Goal: Information Seeking & Learning: Learn about a topic

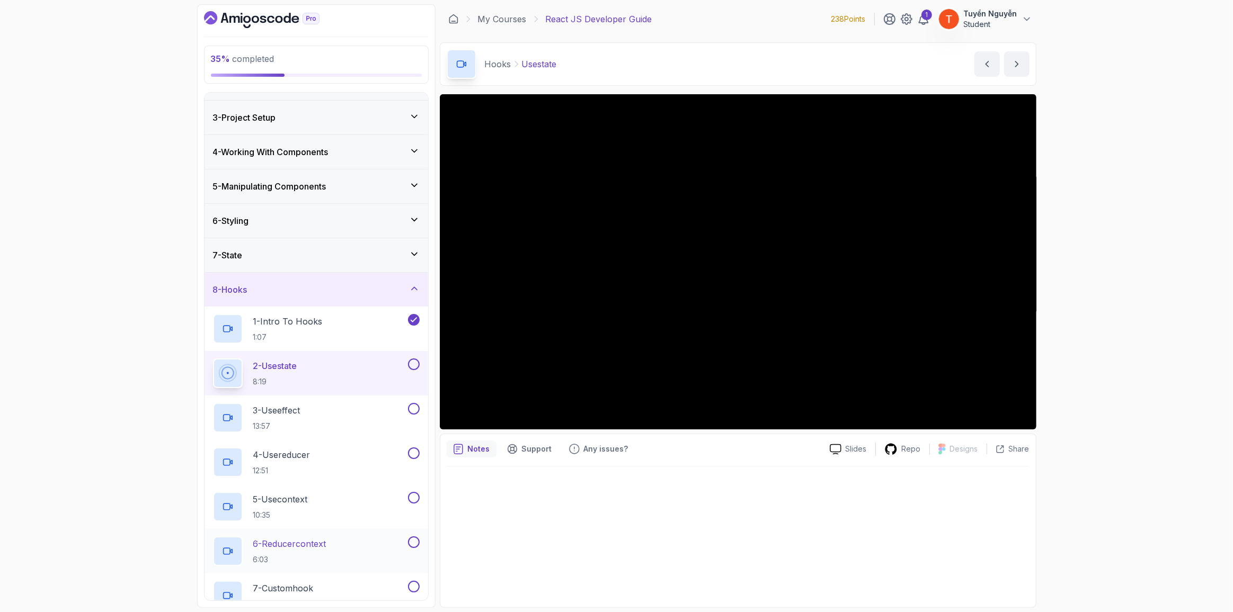
scroll to position [15, 0]
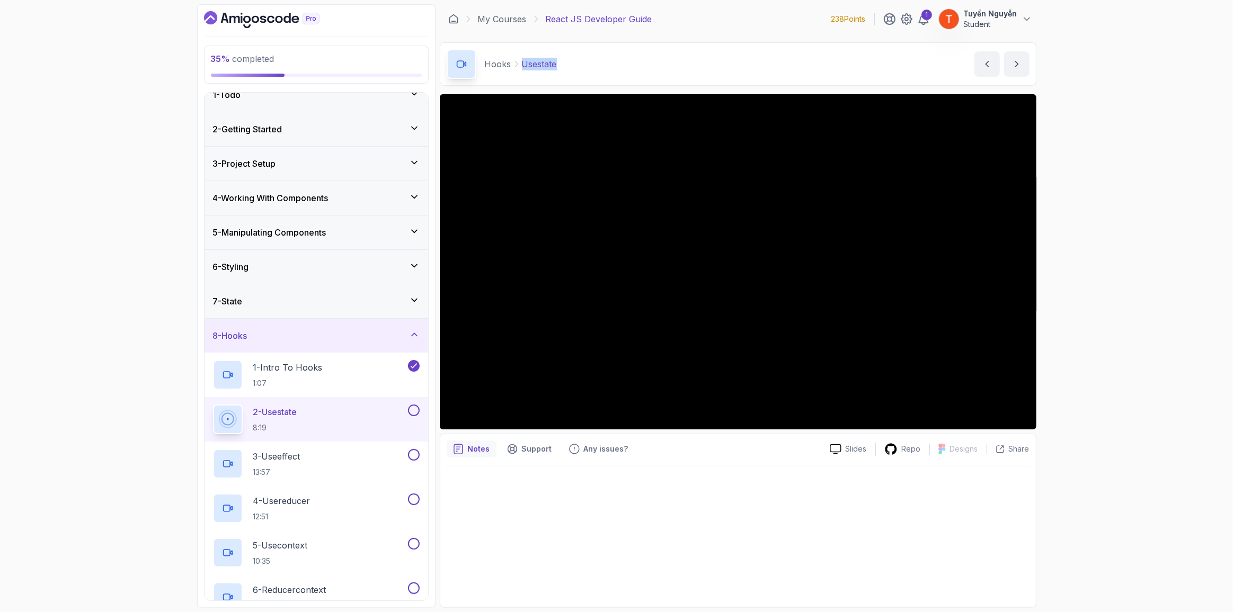
copy p "Usestate"
drag, startPoint x: 522, startPoint y: 63, endPoint x: 577, endPoint y: 68, distance: 54.8
click at [577, 68] on div "Hooks Usestate Usestate by [PERSON_NAME]" at bounding box center [738, 63] width 596 height 43
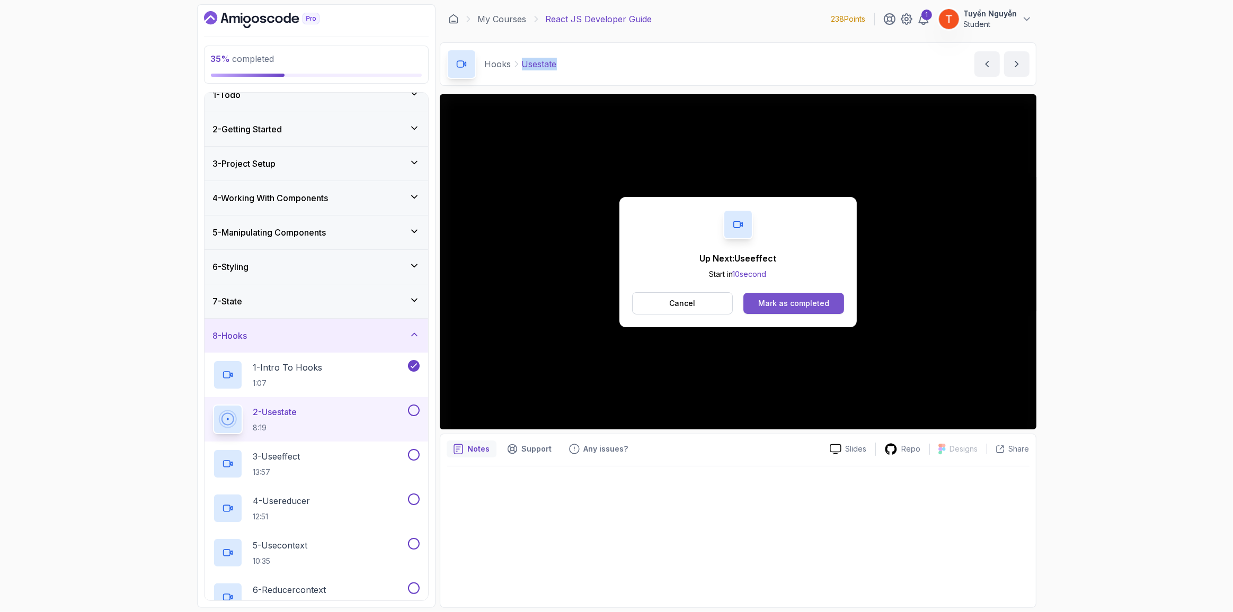
click at [786, 303] on div "Mark as completed" at bounding box center [793, 303] width 71 height 11
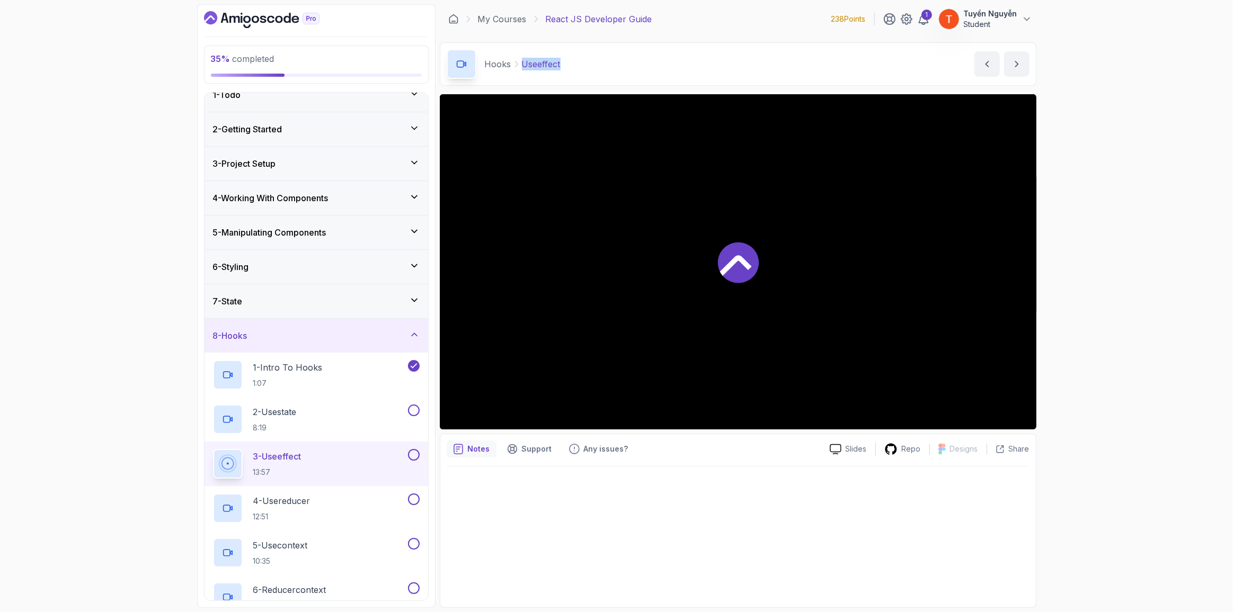
copy p "Useeffect"
drag, startPoint x: 523, startPoint y: 64, endPoint x: 628, endPoint y: 59, distance: 105.5
click at [628, 59] on div "Hooks Useeffect Useeffect by [PERSON_NAME]" at bounding box center [738, 63] width 596 height 43
click at [290, 411] on p "2 - Usestate" at bounding box center [274, 412] width 43 height 13
click at [296, 409] on p "2 - Usestate" at bounding box center [274, 412] width 43 height 13
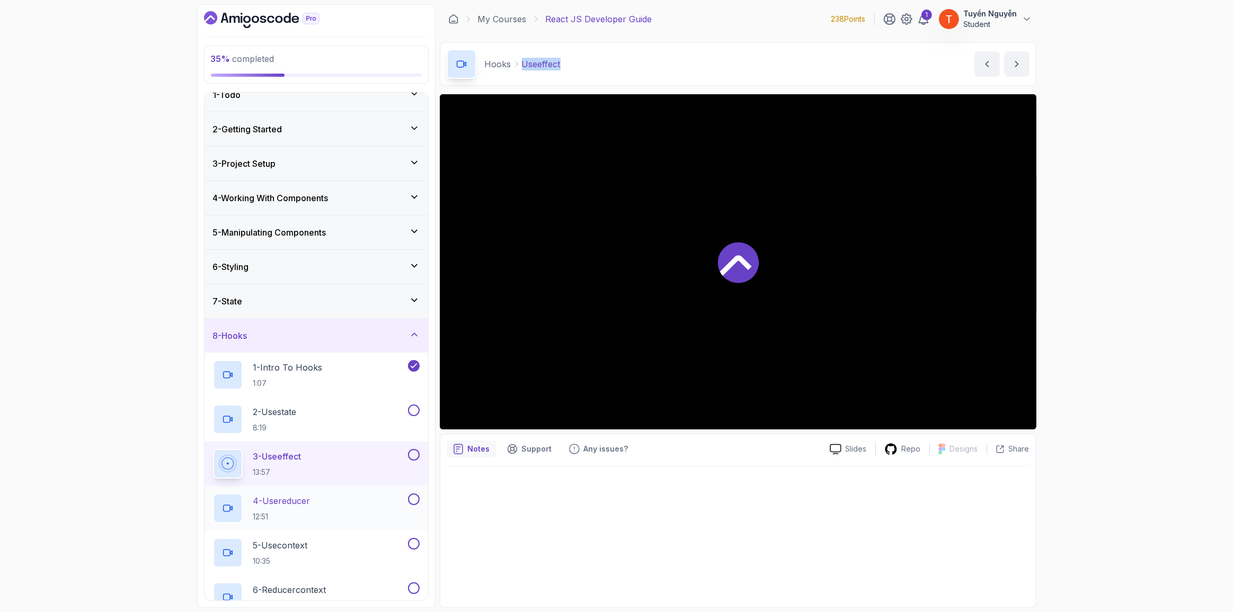
click at [276, 495] on p "4 - Usereducer" at bounding box center [281, 501] width 57 height 13
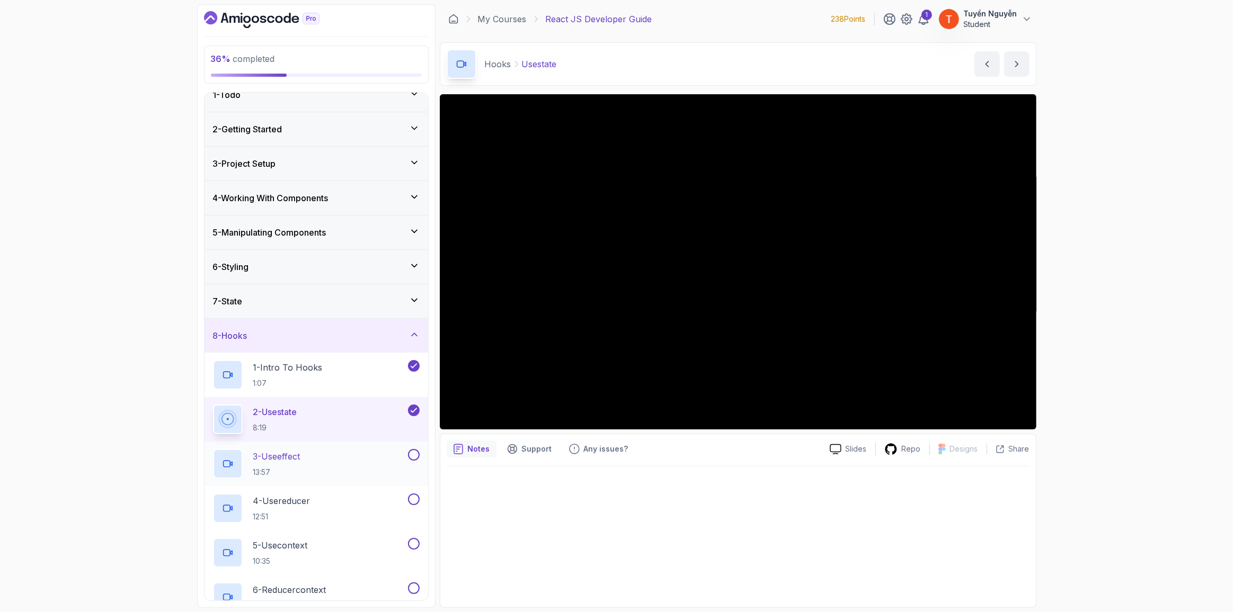
click at [309, 459] on div "3 - Useeffect 13:57" at bounding box center [309, 464] width 193 height 30
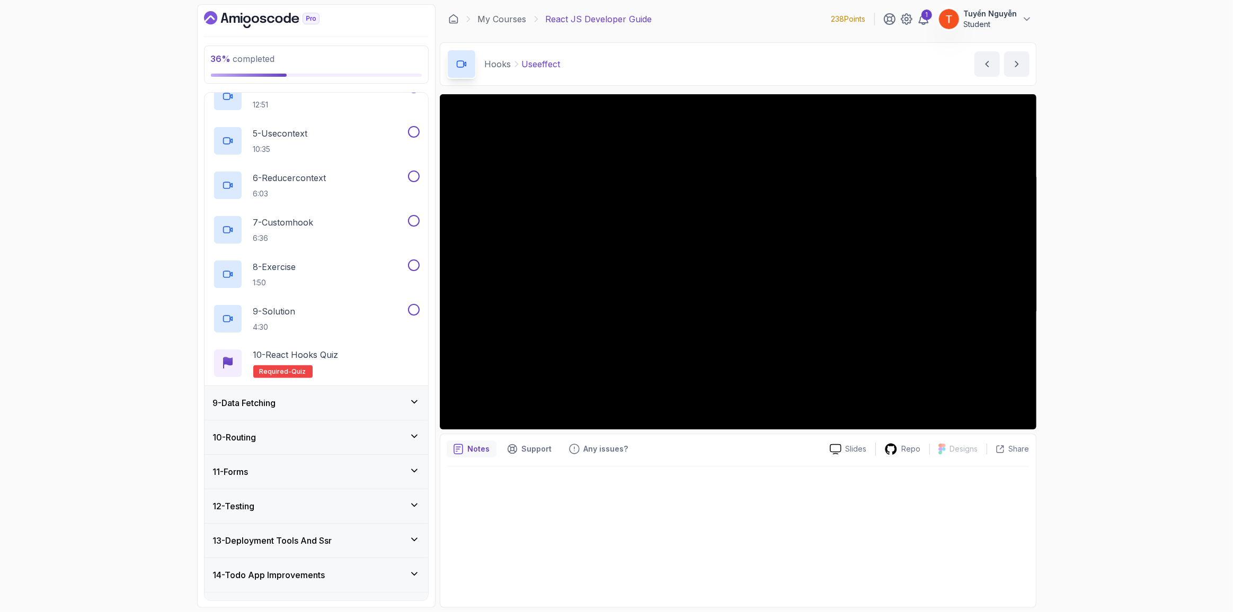
scroll to position [448, 0]
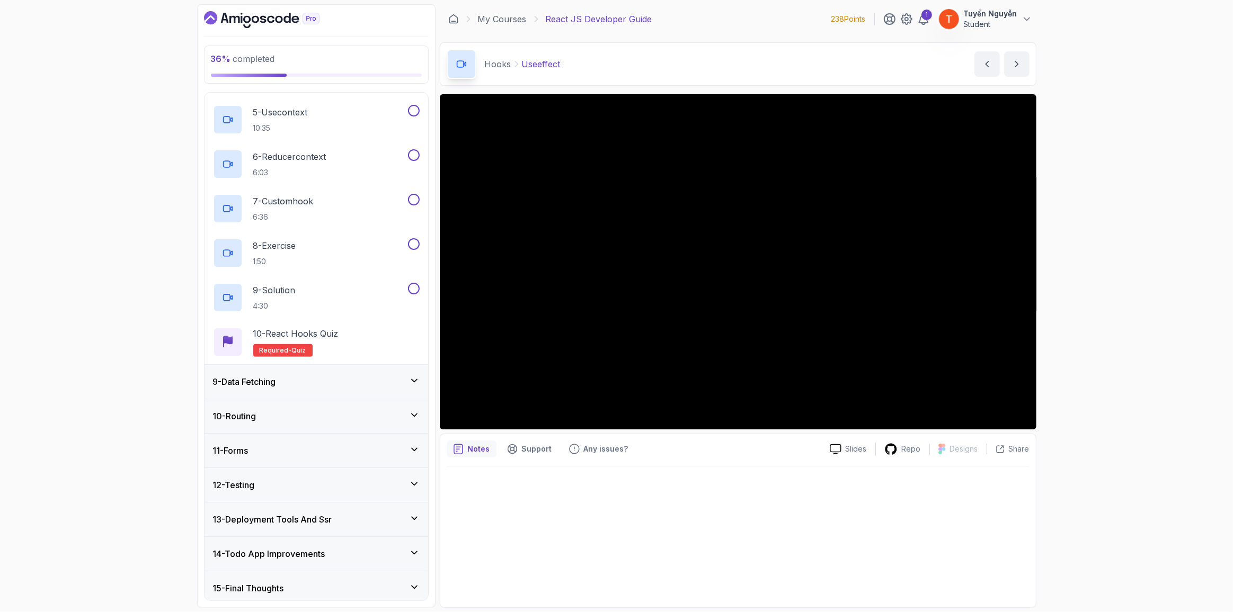
click at [391, 382] on div "9 - Data Fetching" at bounding box center [316, 382] width 207 height 13
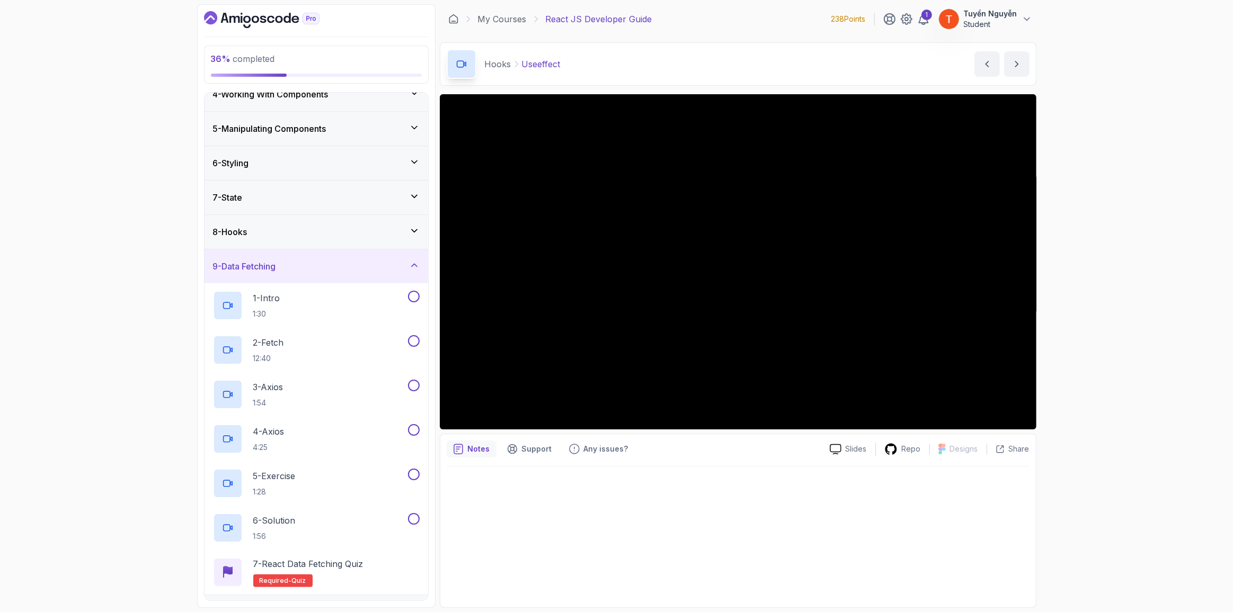
scroll to position [118, 0]
click at [344, 261] on div "9 - Data Fetching" at bounding box center [316, 267] width 207 height 13
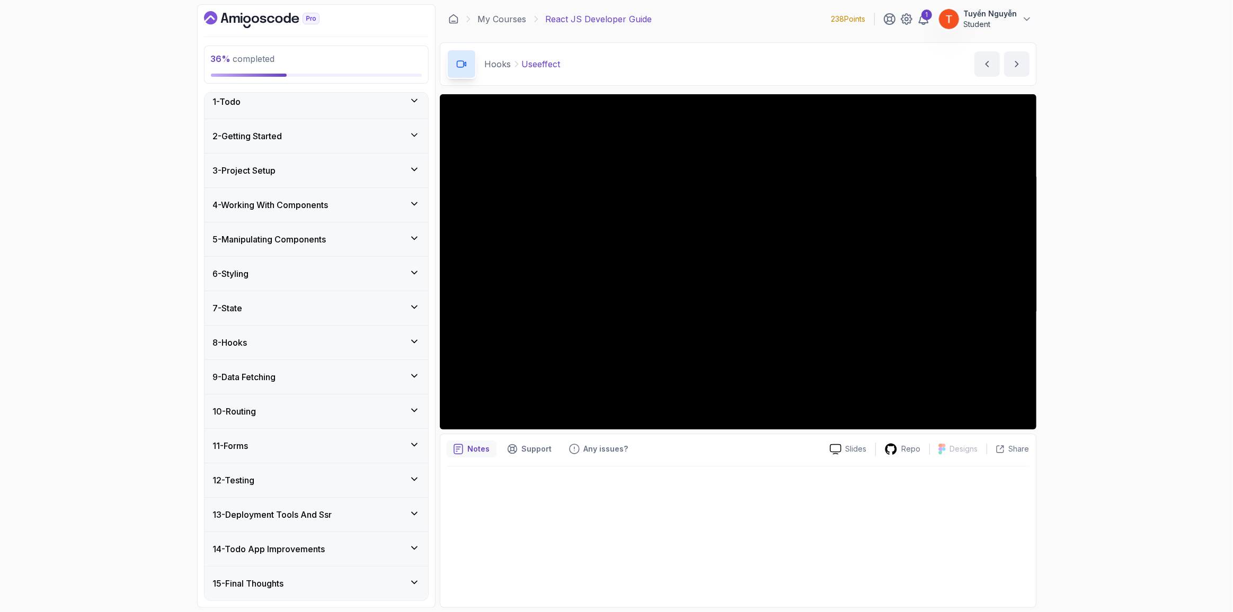
scroll to position [4, 0]
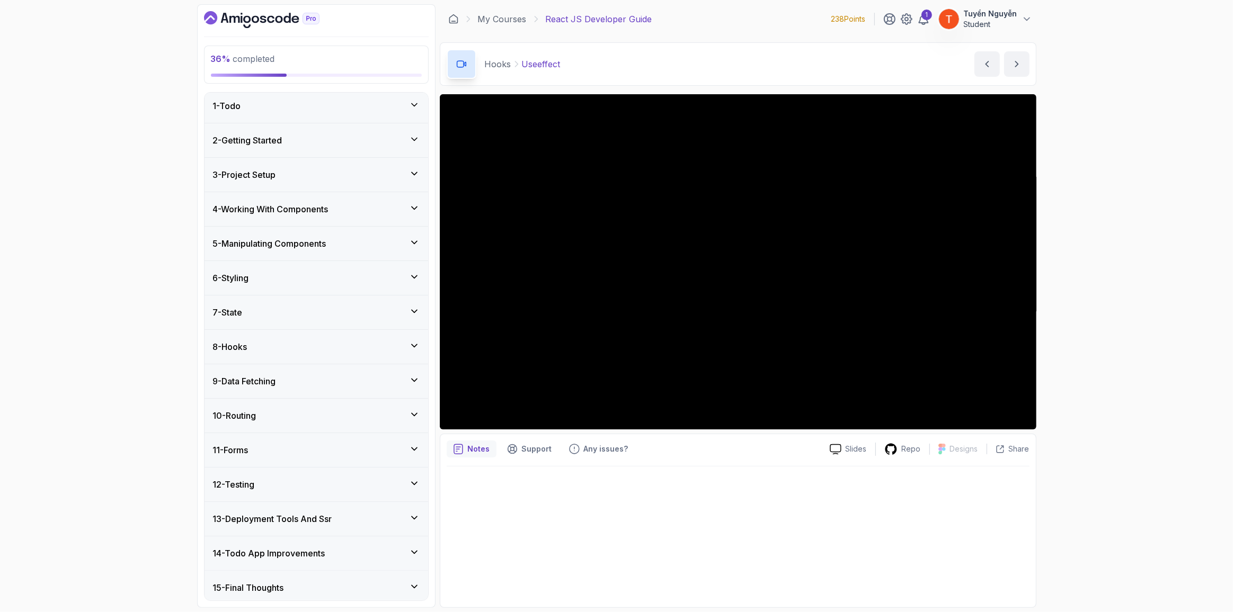
click at [295, 409] on div "10 - Routing" at bounding box center [316, 415] width 207 height 13
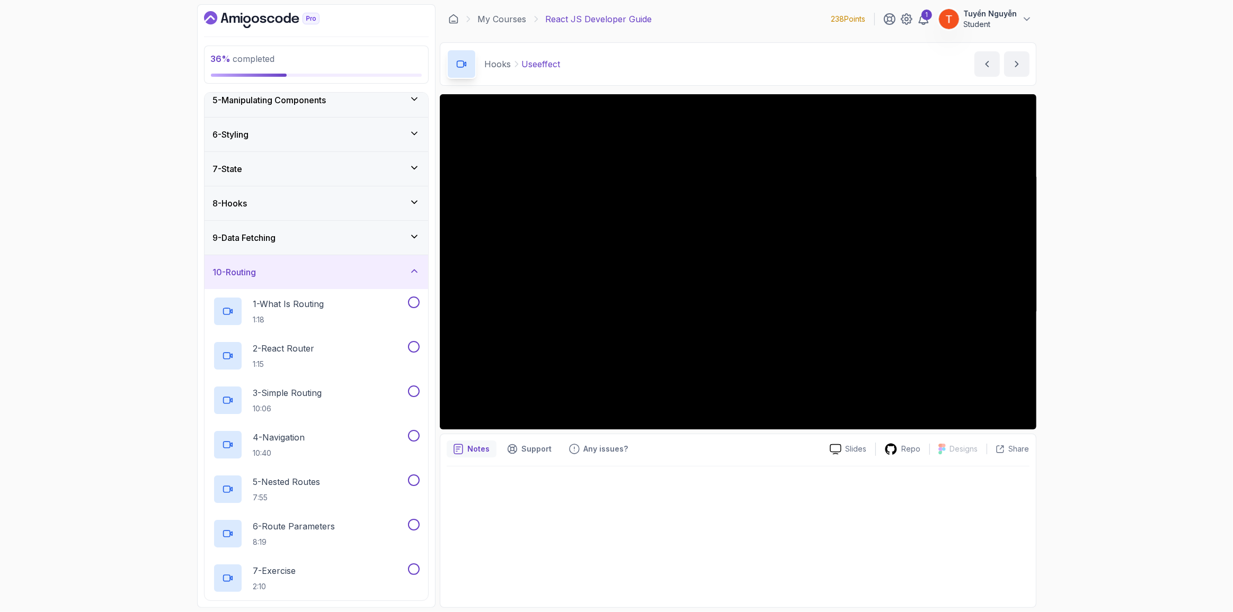
scroll to position [67, 0]
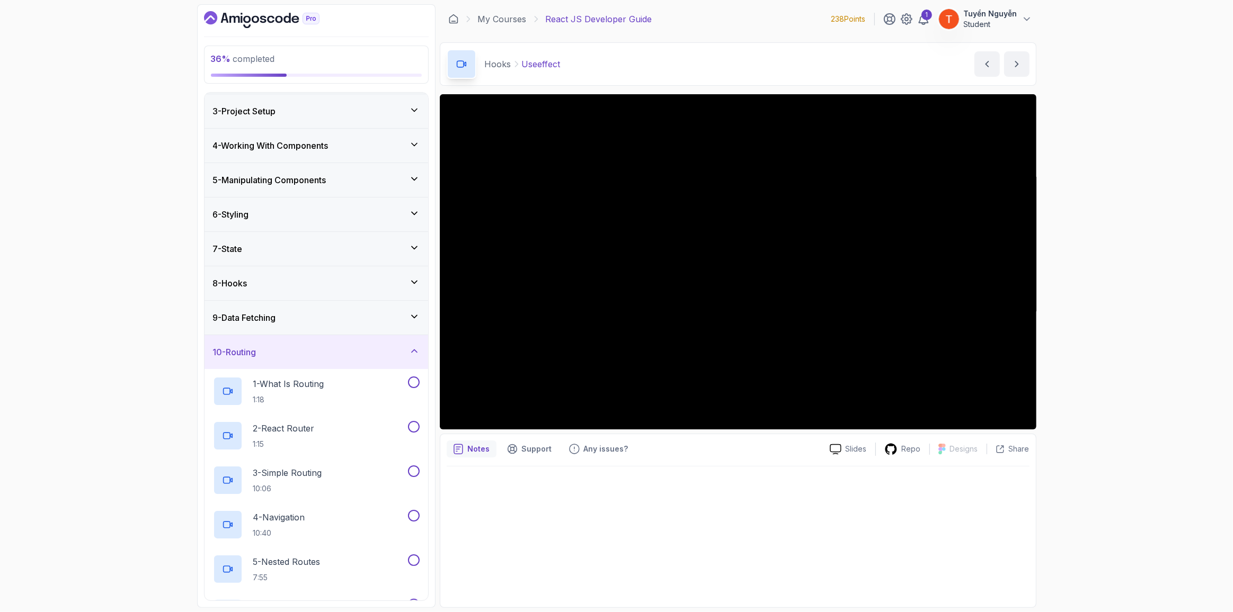
click at [312, 346] on div "10 - Routing" at bounding box center [316, 352] width 207 height 13
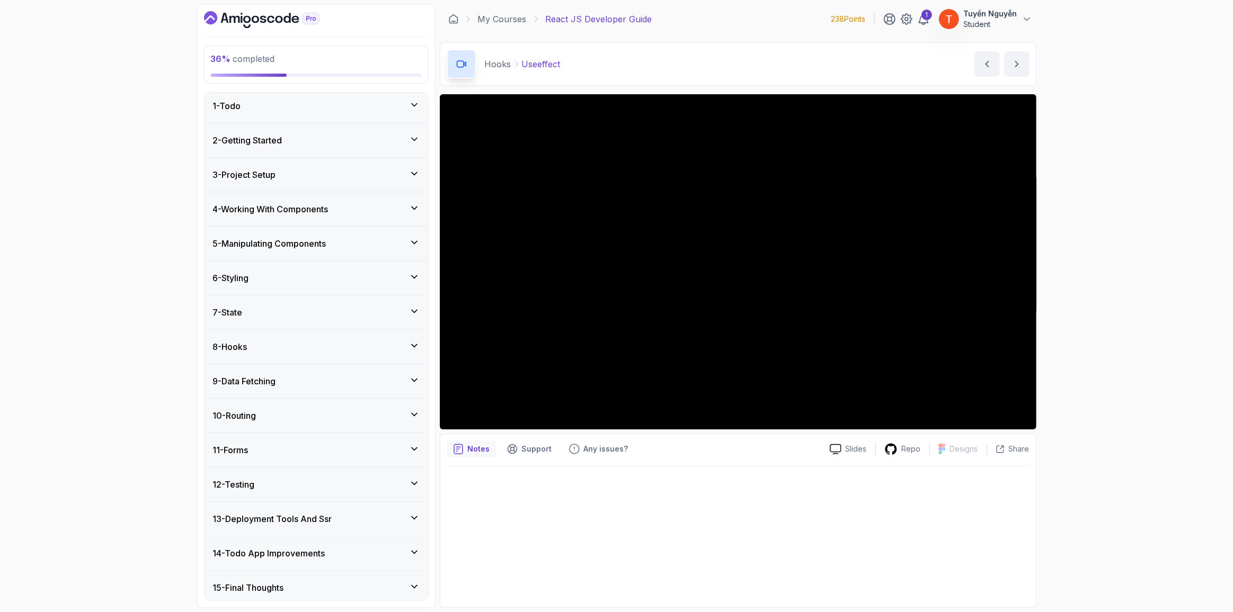
scroll to position [4, 0]
click at [297, 341] on div "8 - Hooks" at bounding box center [316, 347] width 207 height 13
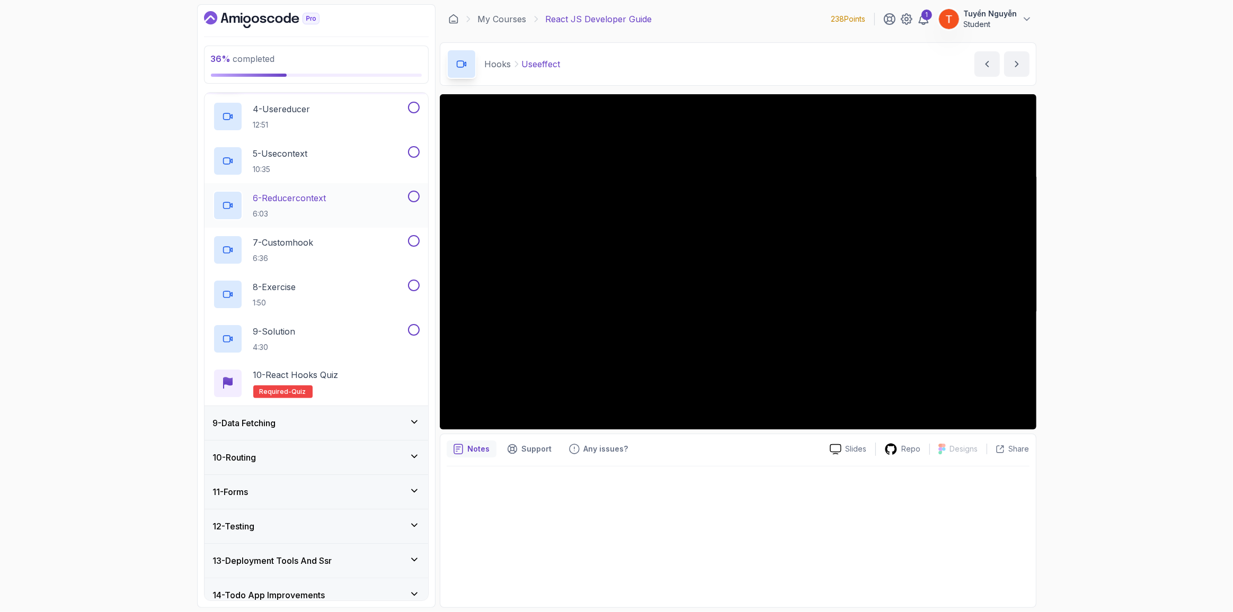
scroll to position [448, 0]
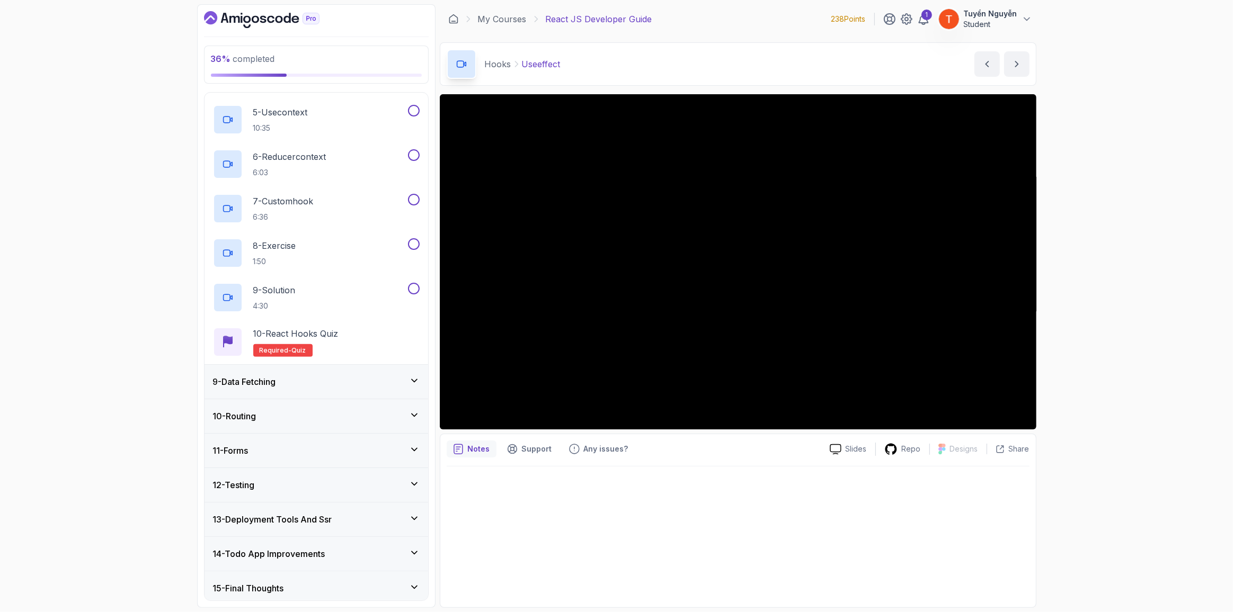
click at [282, 376] on div "9 - Data Fetching" at bounding box center [316, 382] width 207 height 13
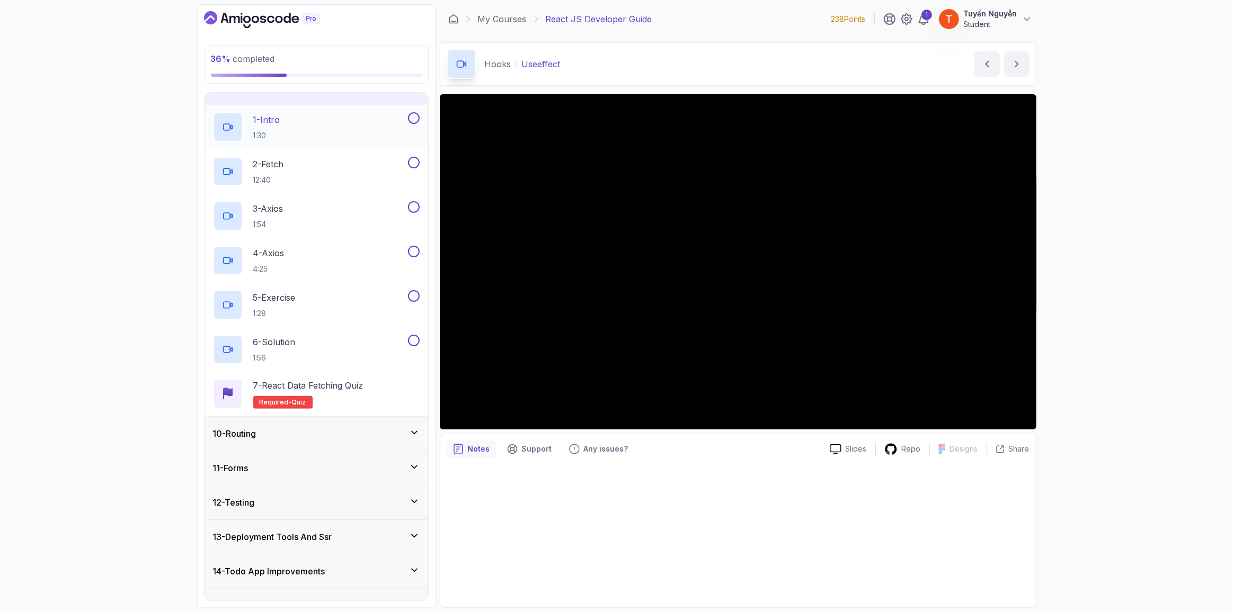
scroll to position [310, 0]
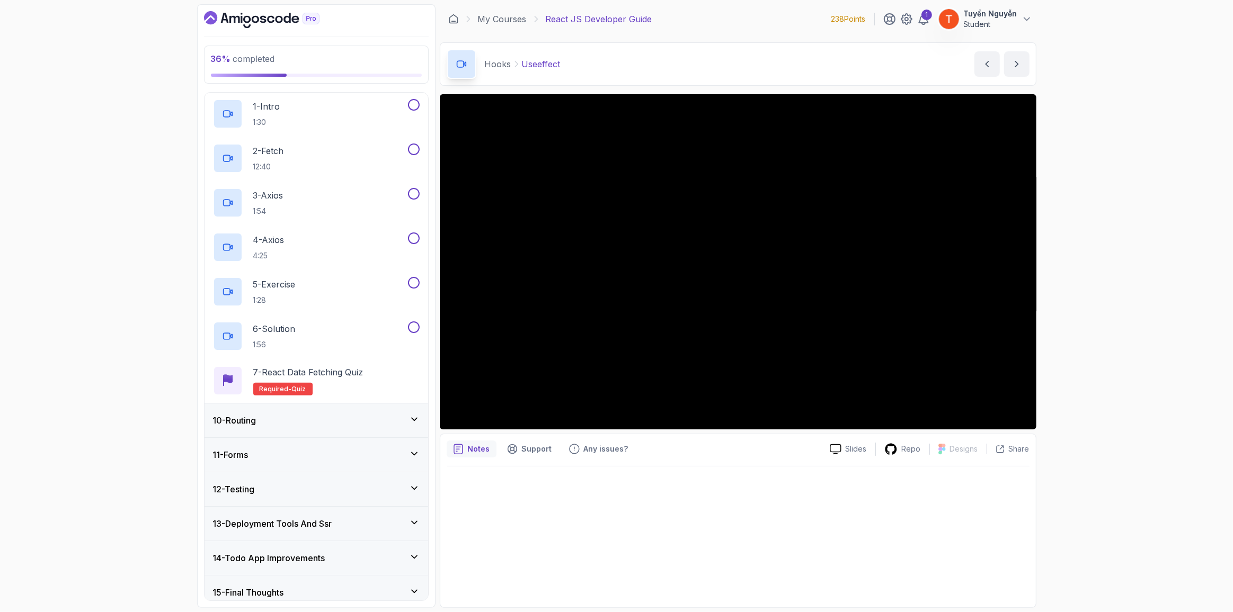
click at [295, 415] on div "10 - Routing" at bounding box center [316, 420] width 207 height 13
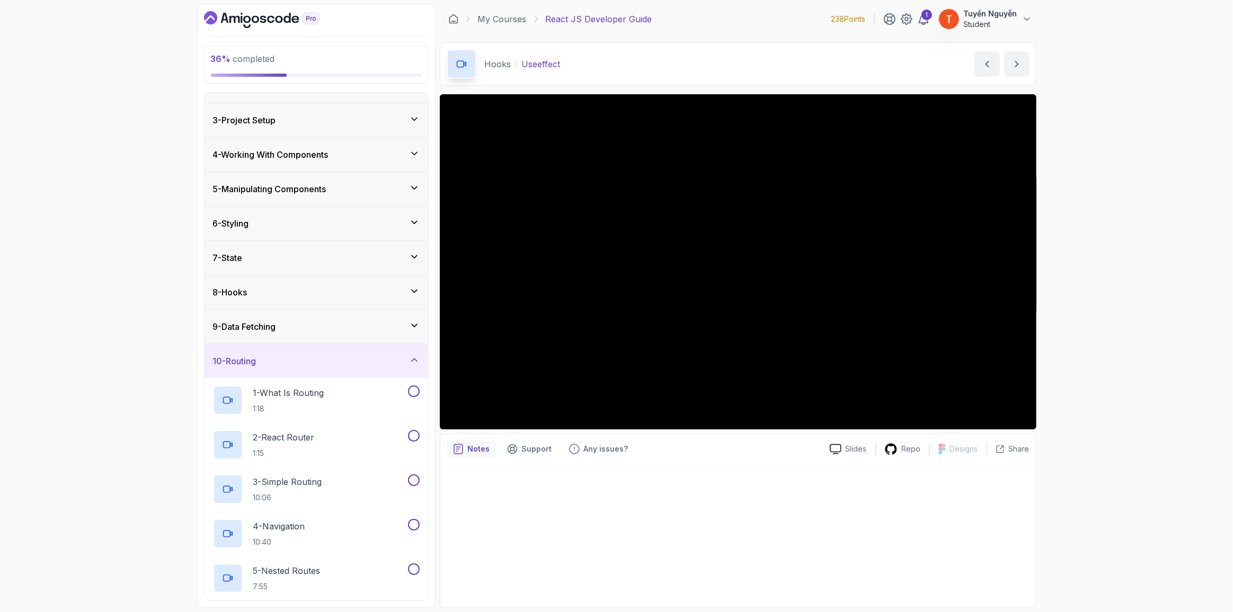
scroll to position [0, 0]
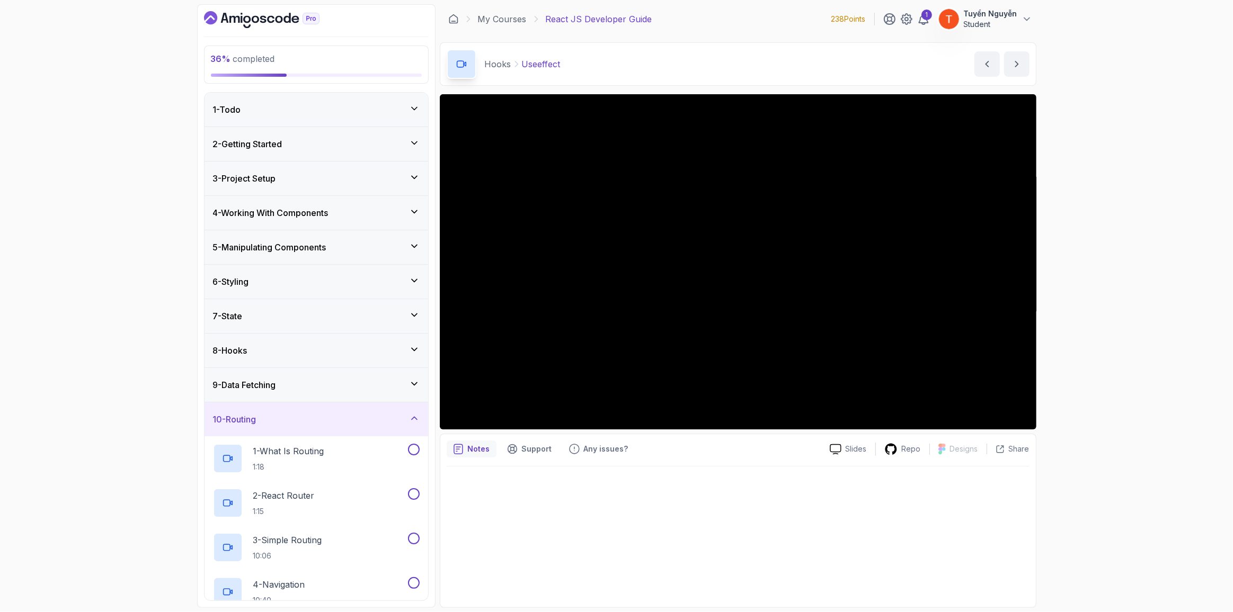
click at [290, 385] on div "9 - Data Fetching" at bounding box center [316, 385] width 207 height 13
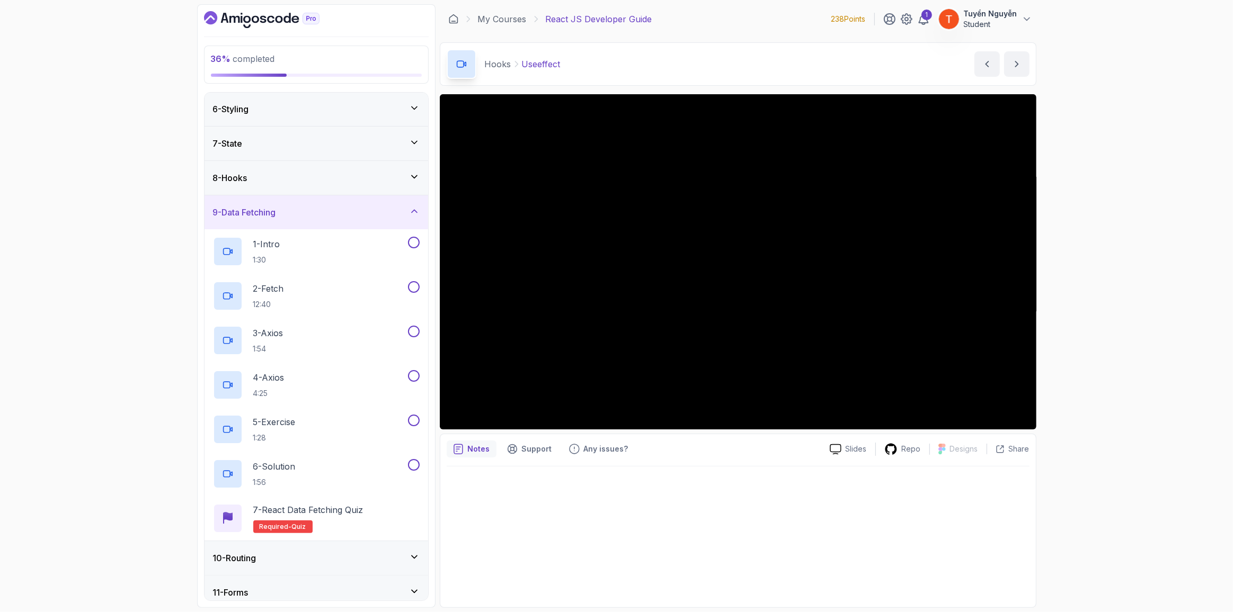
scroll to position [173, 0]
click at [268, 246] on p "1 - Intro" at bounding box center [266, 243] width 27 height 13
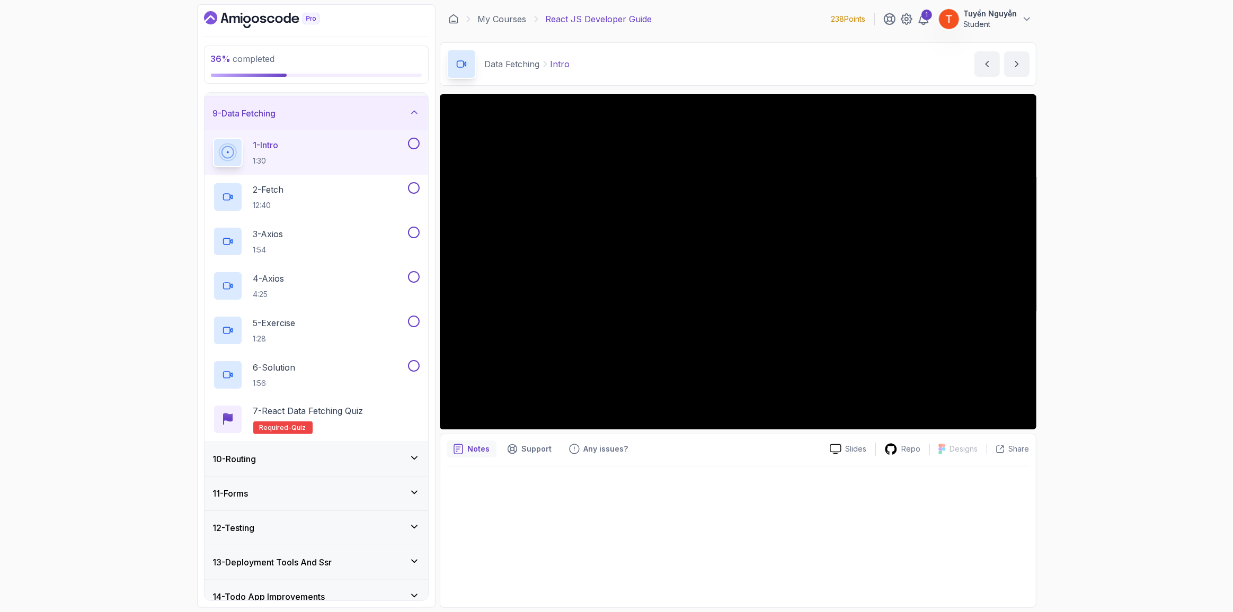
scroll to position [315, 0]
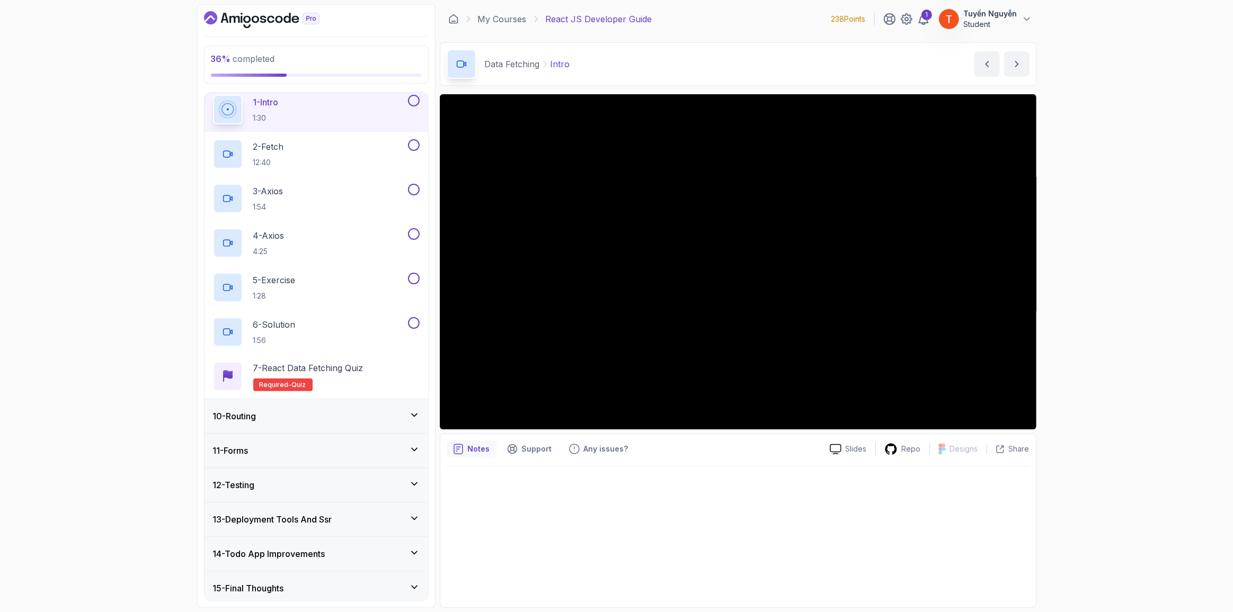
click at [319, 555] on h3 "14 - Todo App Improvements" at bounding box center [269, 554] width 112 height 13
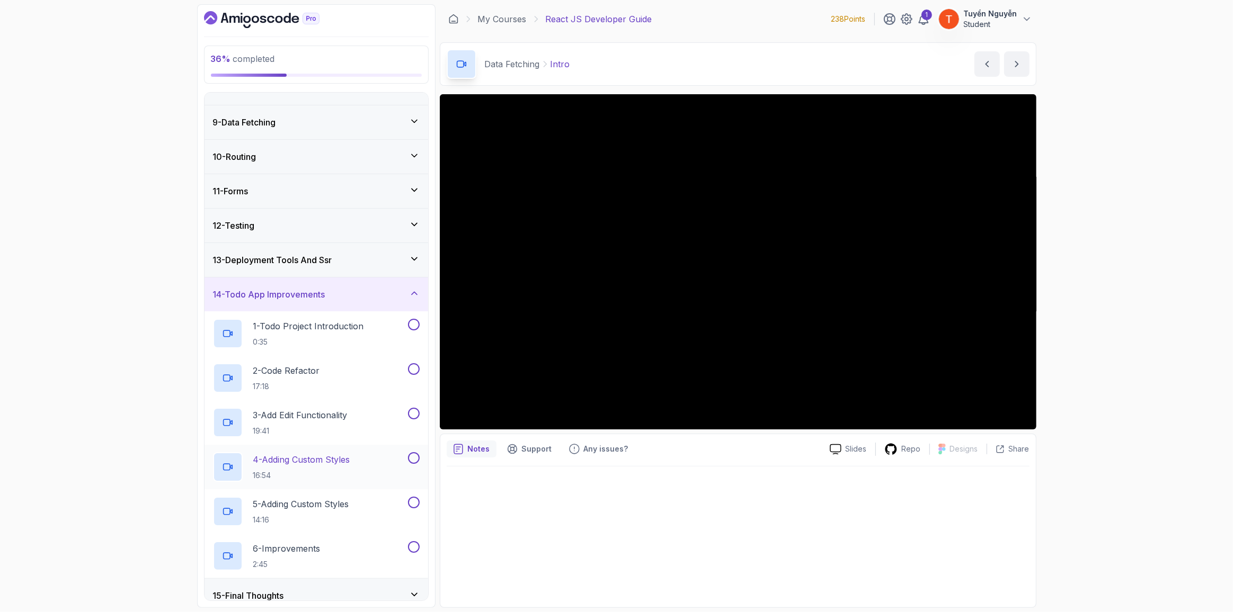
scroll to position [270, 0]
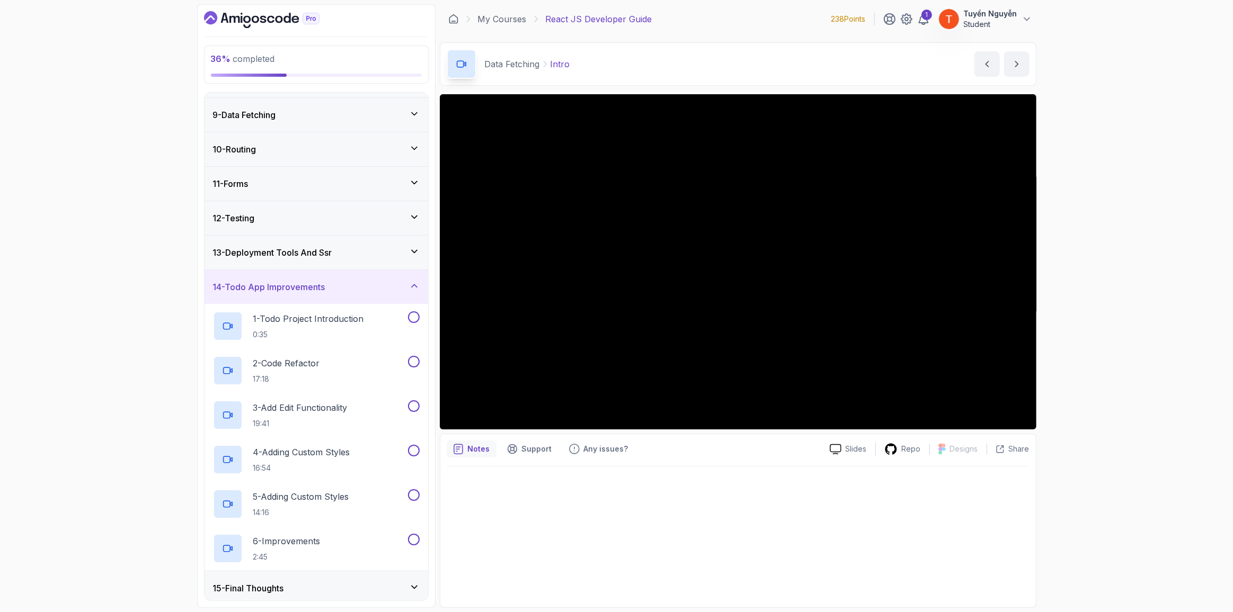
drag, startPoint x: 301, startPoint y: 285, endPoint x: 378, endPoint y: 274, distance: 77.0
click at [301, 286] on h3 "14 - Todo App Improvements" at bounding box center [269, 287] width 112 height 13
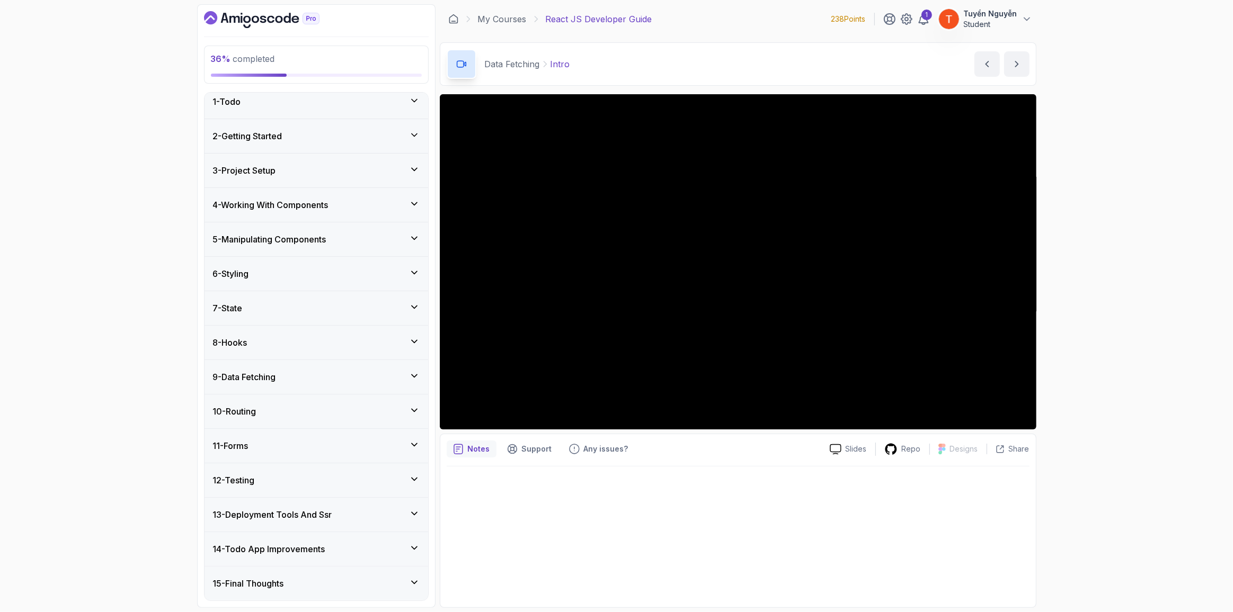
scroll to position [4, 0]
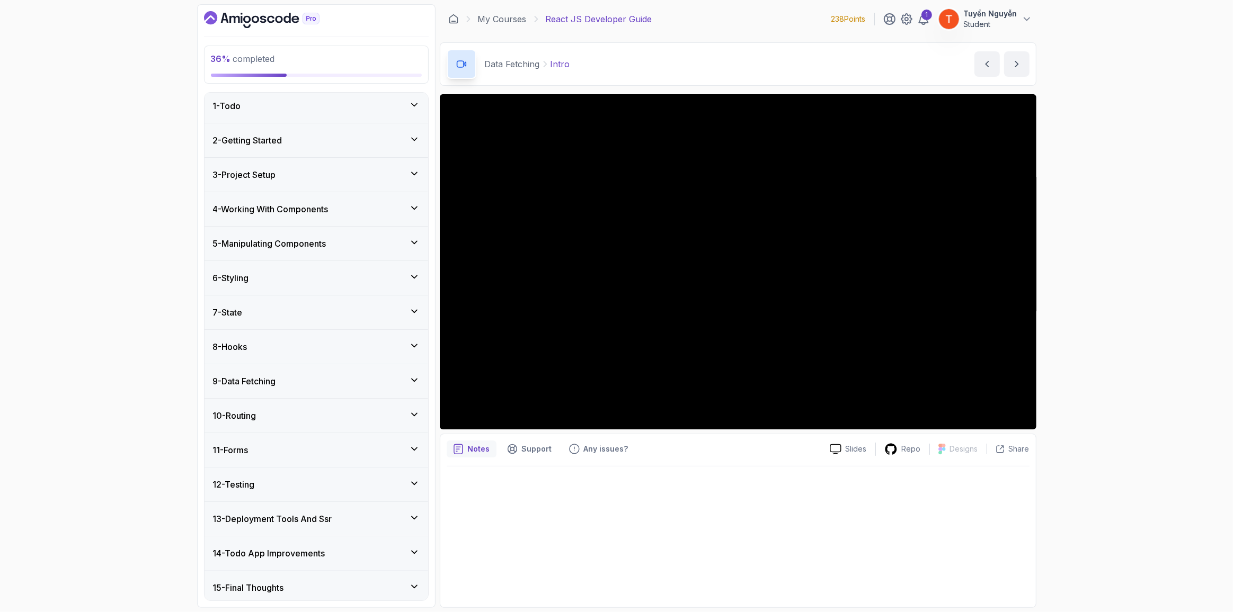
click at [276, 383] on h3 "9 - Data Fetching" at bounding box center [244, 381] width 63 height 13
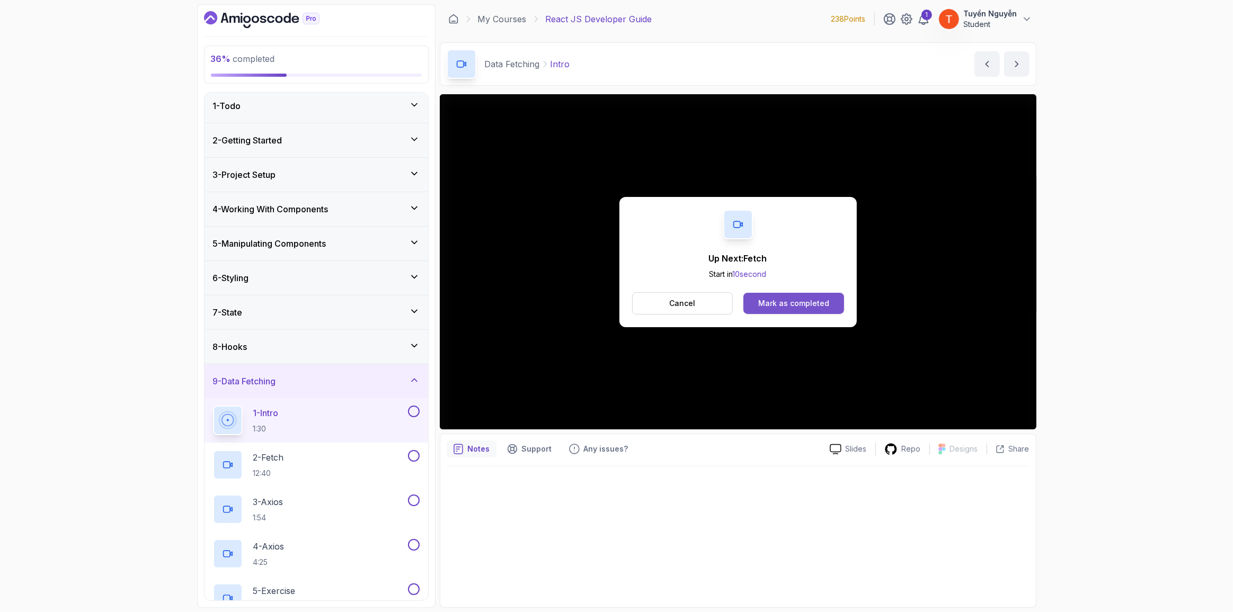
click at [777, 310] on button "Mark as completed" at bounding box center [793, 303] width 100 height 21
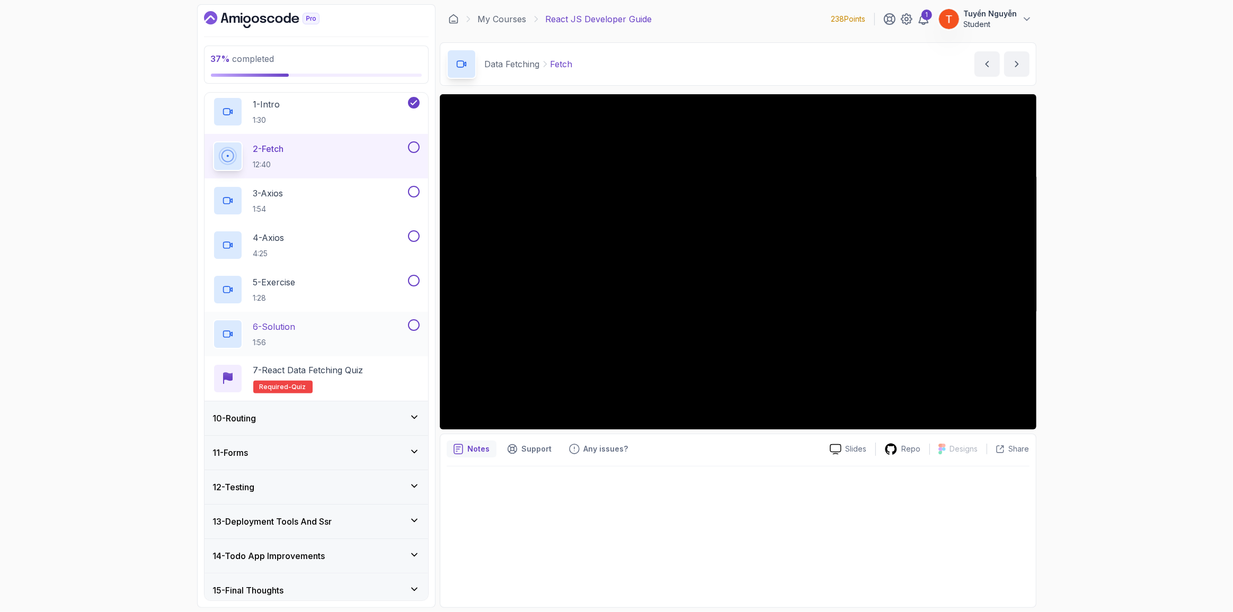
scroll to position [315, 0]
click at [268, 410] on div "10 - Routing" at bounding box center [316, 416] width 207 height 13
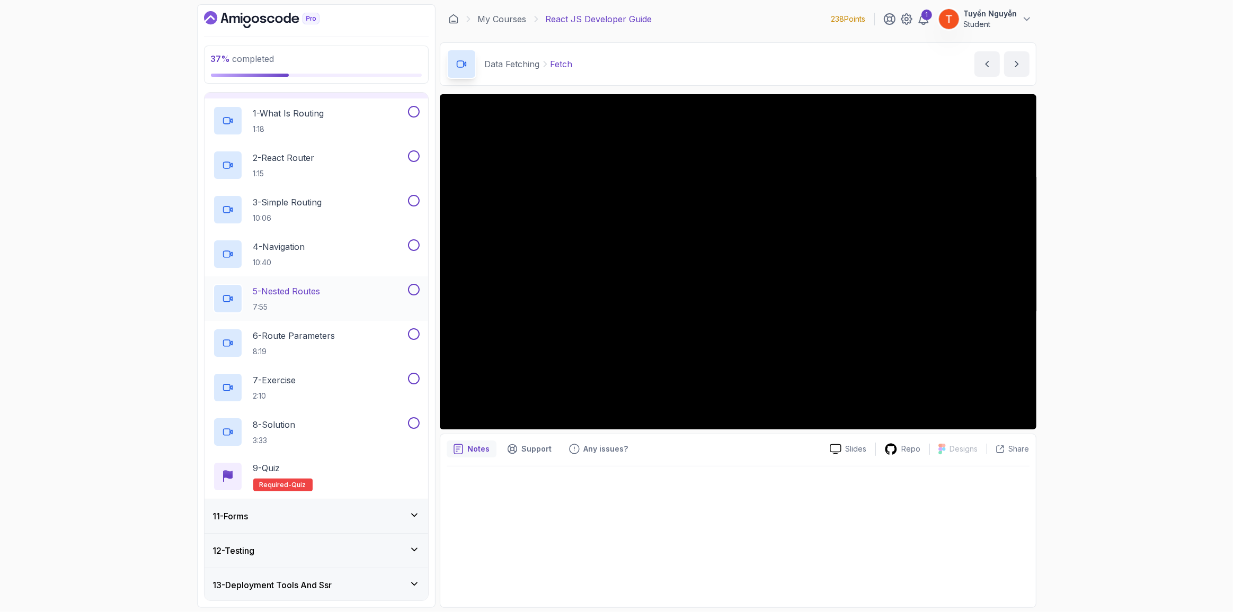
scroll to position [341, 0]
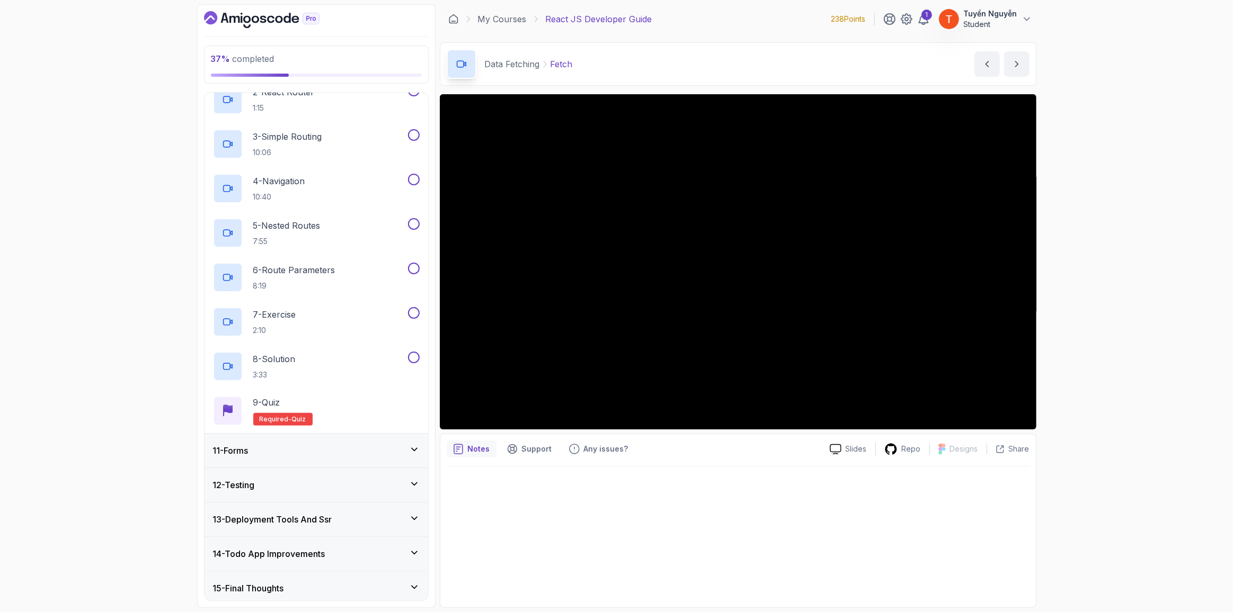
click at [259, 444] on div "11 - Forms" at bounding box center [316, 450] width 207 height 13
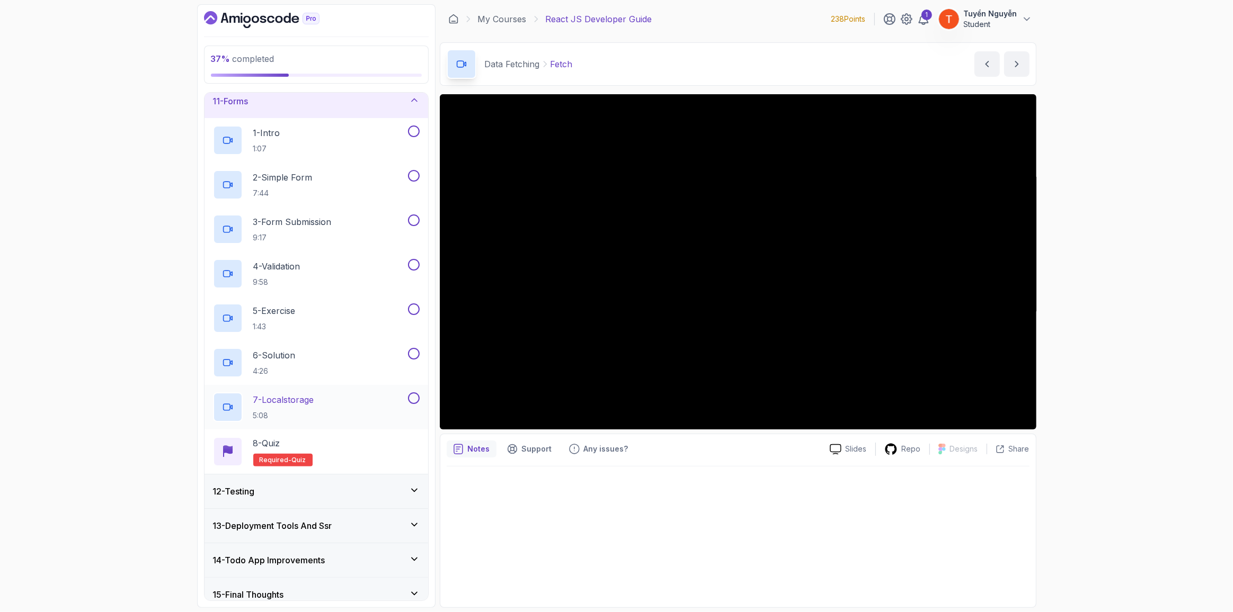
scroll to position [359, 0]
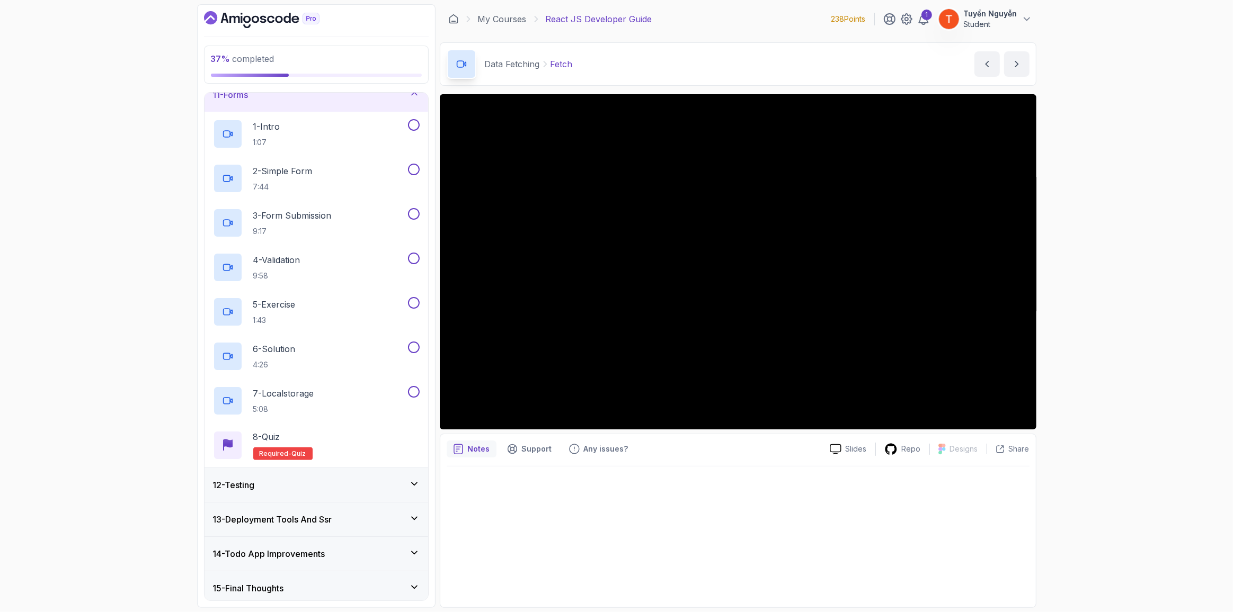
click at [299, 480] on div "12 - Testing" at bounding box center [316, 485] width 207 height 13
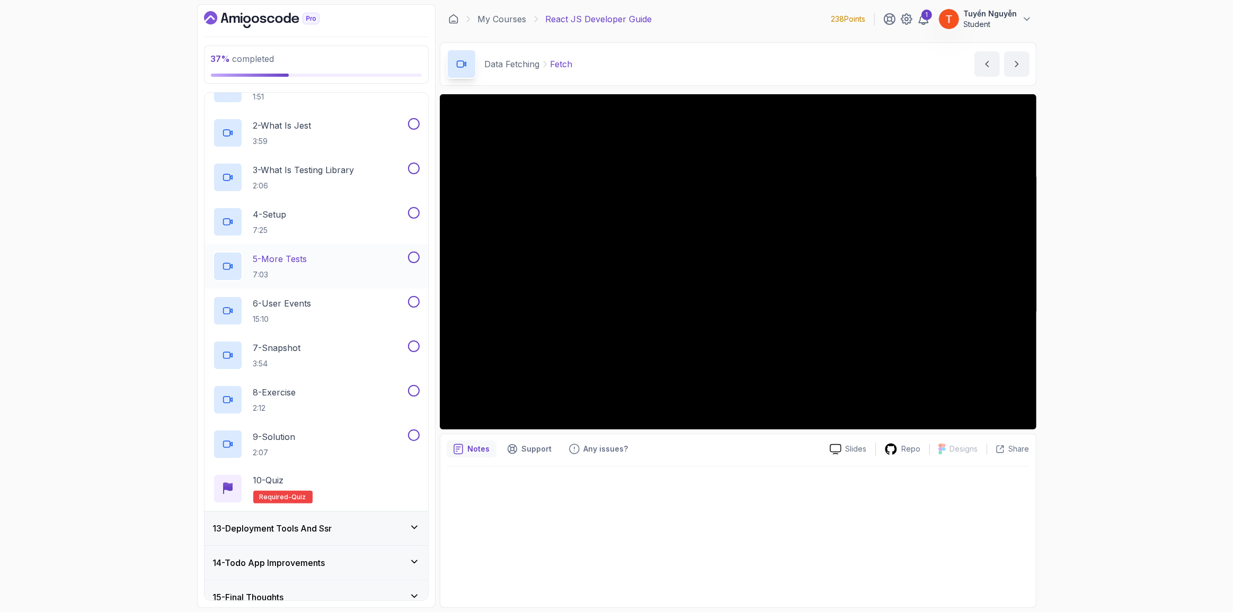
scroll to position [448, 0]
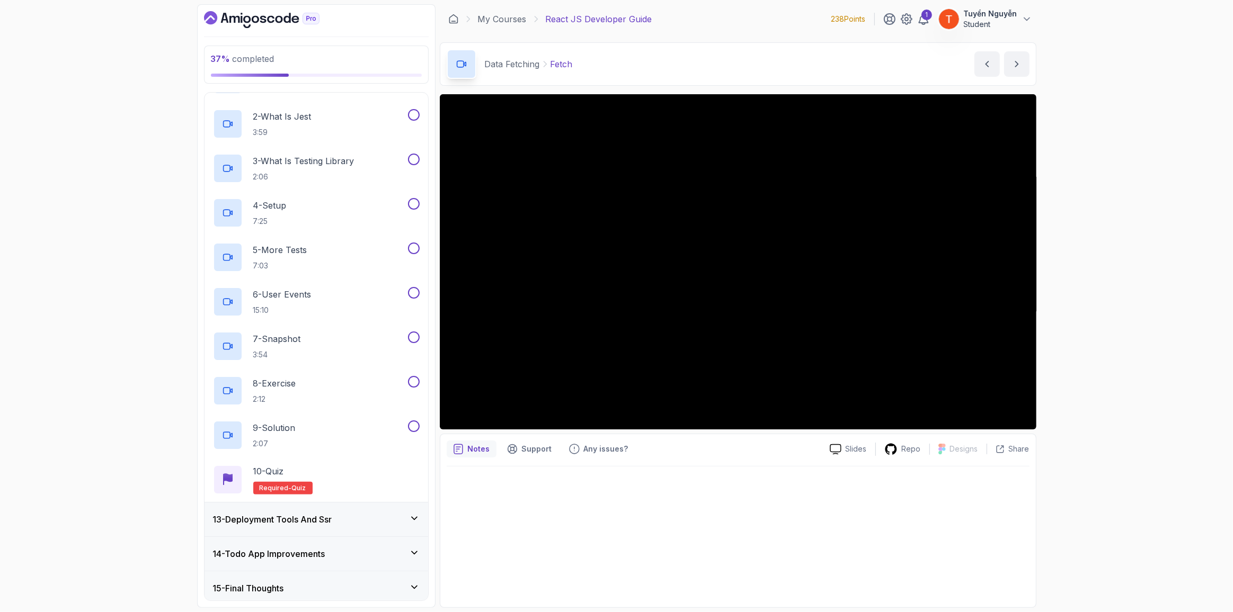
click at [286, 514] on h3 "13 - Deployment Tools And Ssr" at bounding box center [272, 519] width 119 height 13
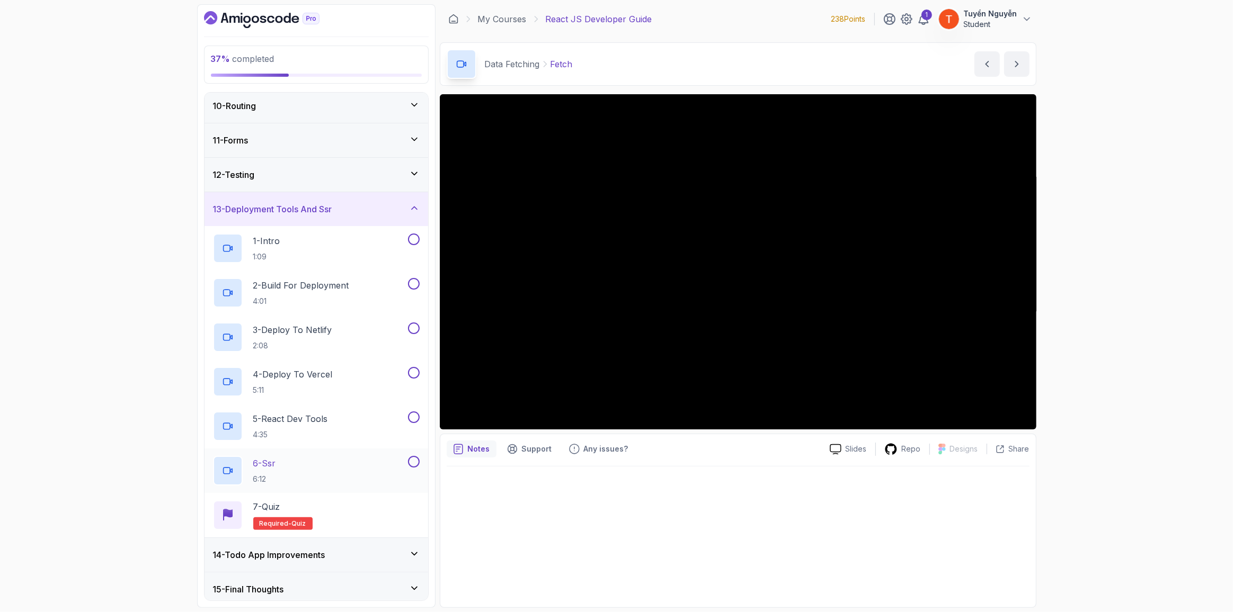
scroll to position [315, 0]
click at [304, 549] on h3 "14 - Todo App Improvements" at bounding box center [269, 554] width 112 height 13
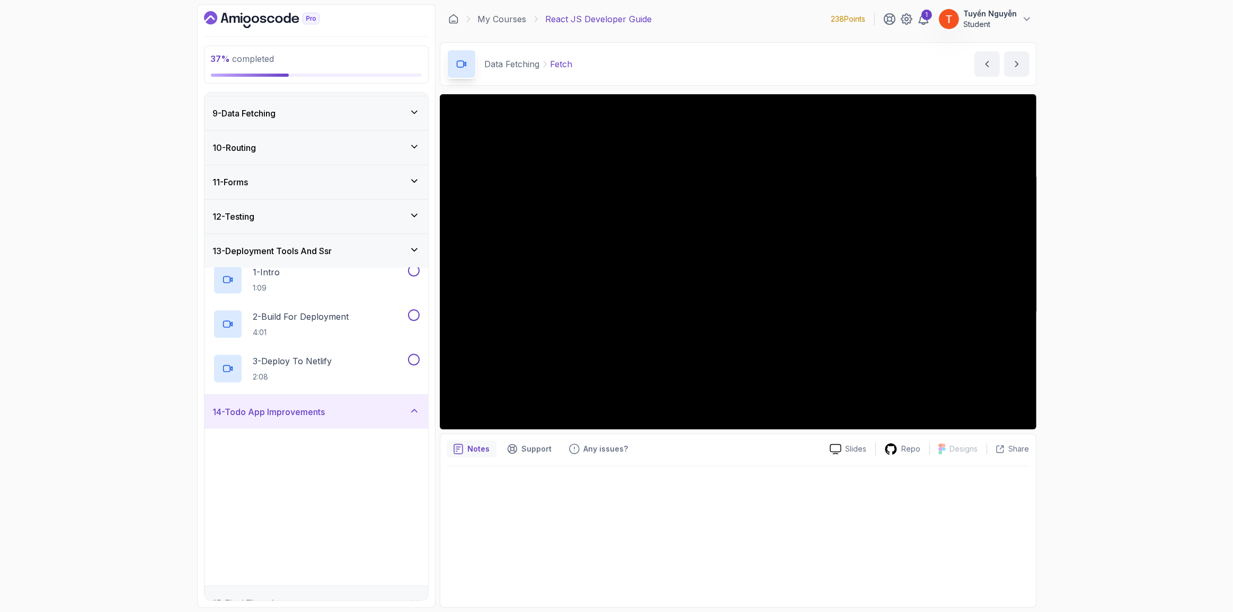
scroll to position [270, 0]
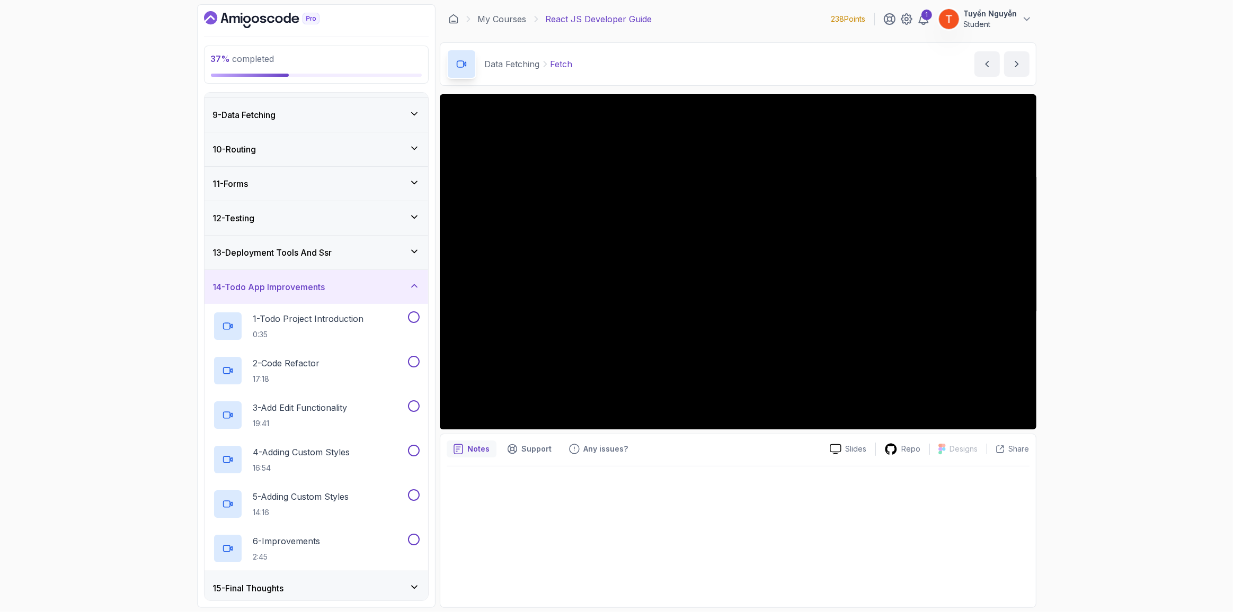
click at [309, 286] on h3 "14 - Todo App Improvements" at bounding box center [269, 287] width 112 height 13
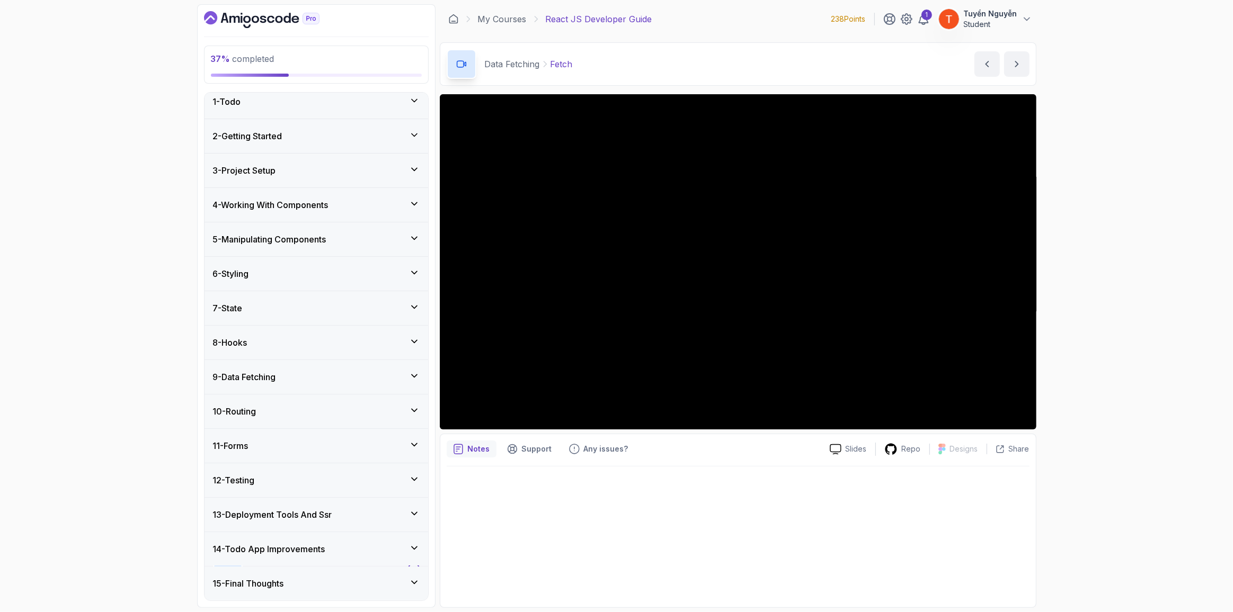
scroll to position [4, 0]
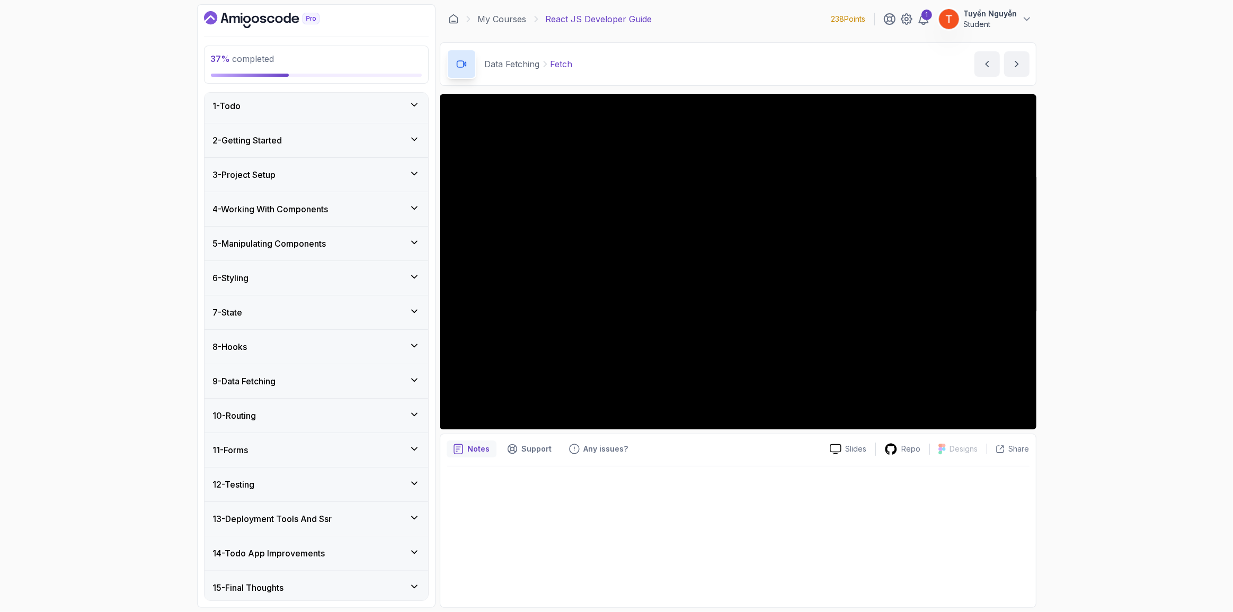
click at [270, 411] on div "10 - Routing" at bounding box center [316, 415] width 207 height 13
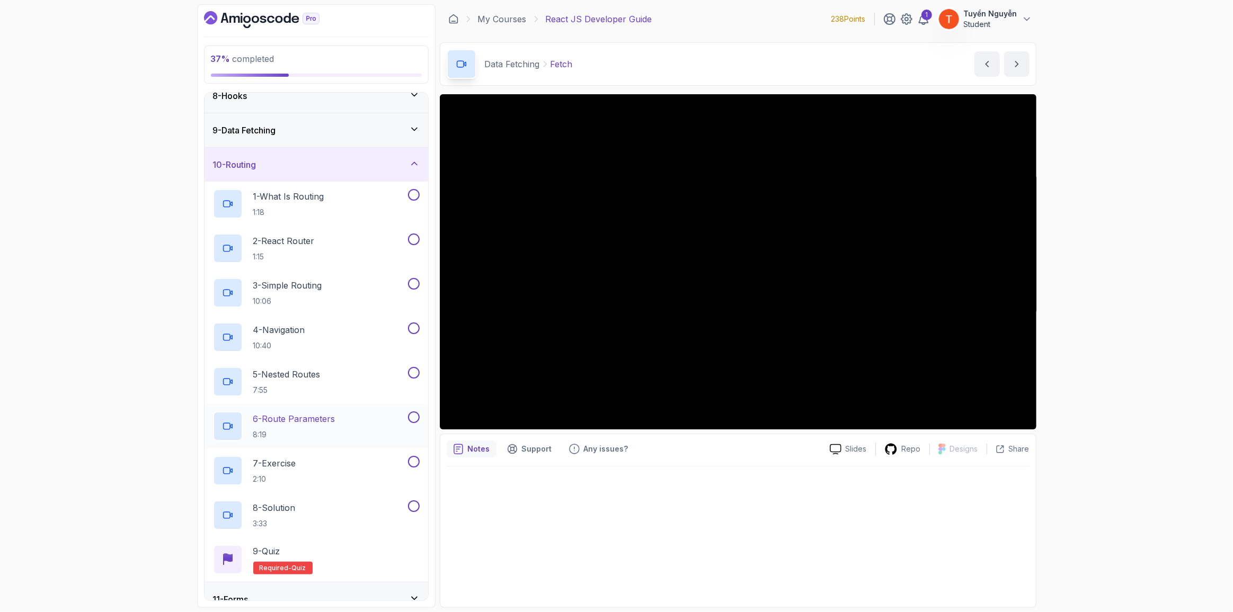
scroll to position [292, 0]
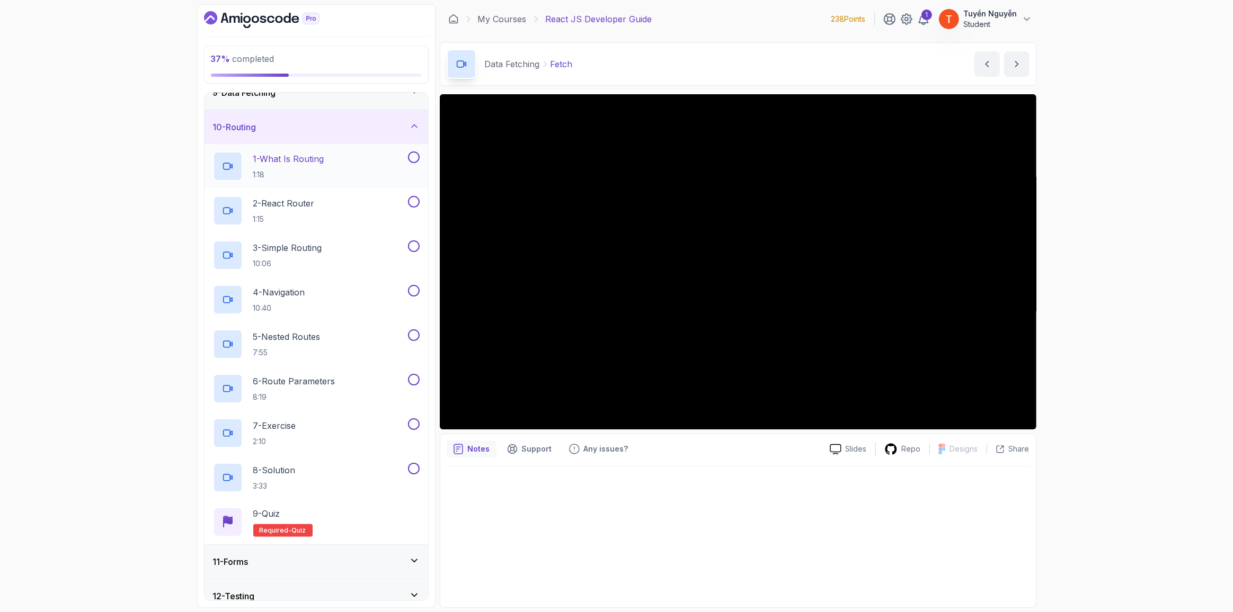
click at [309, 153] on p "1 - What Is Routing" at bounding box center [288, 159] width 71 height 13
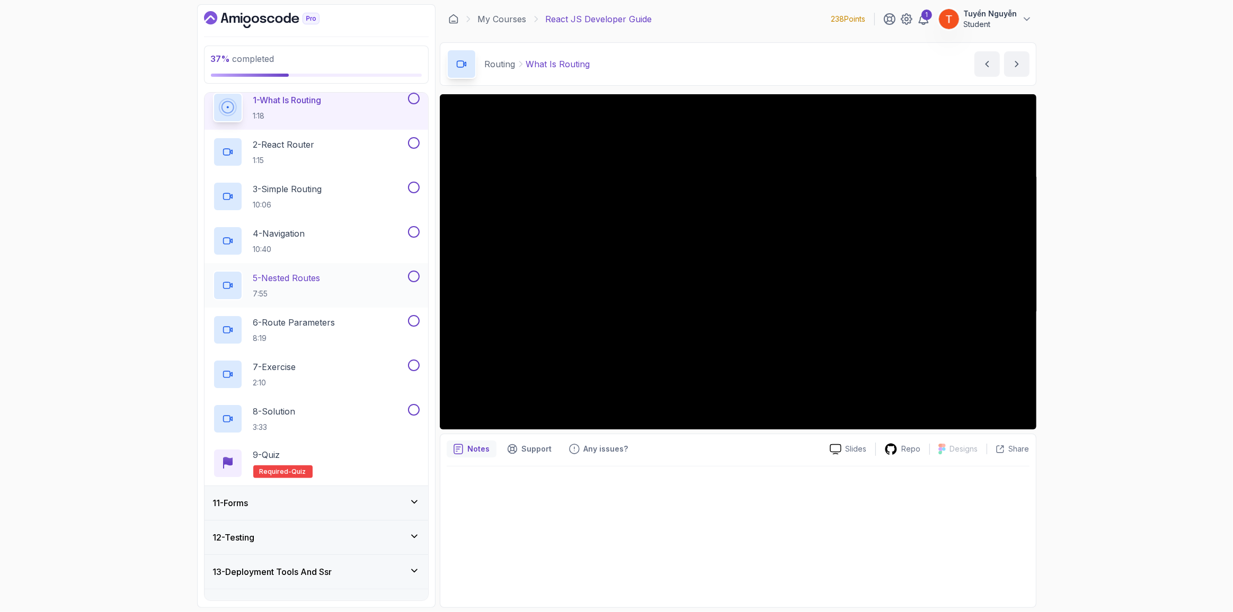
scroll to position [404, 0]
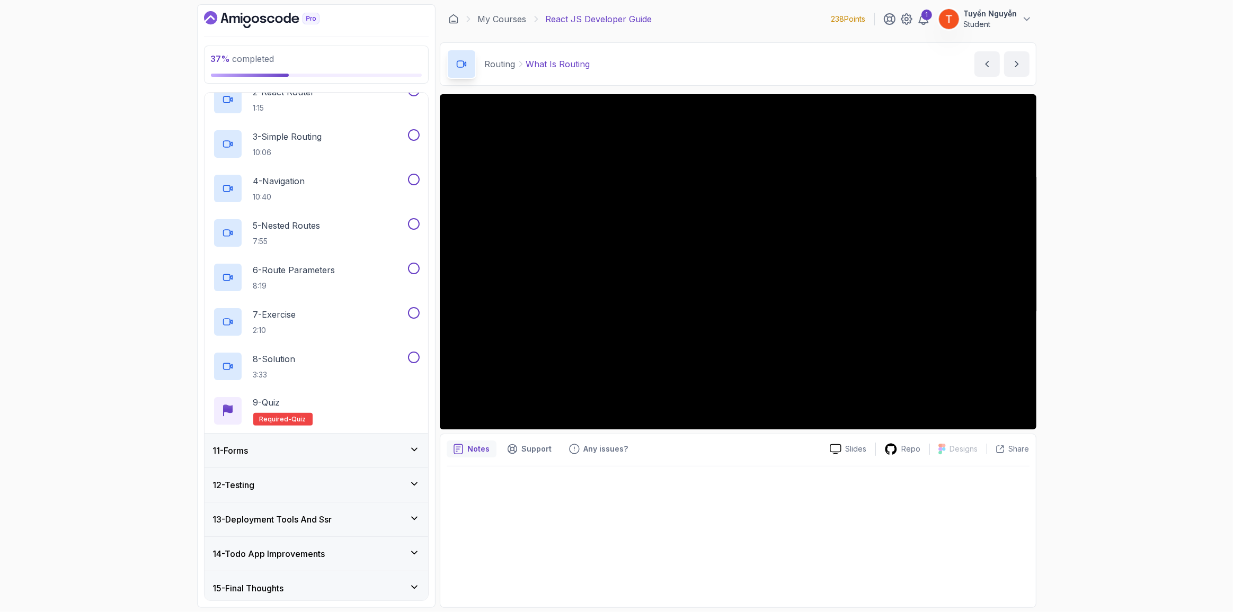
click at [314, 517] on h3 "13 - Deployment Tools And Ssr" at bounding box center [272, 519] width 119 height 13
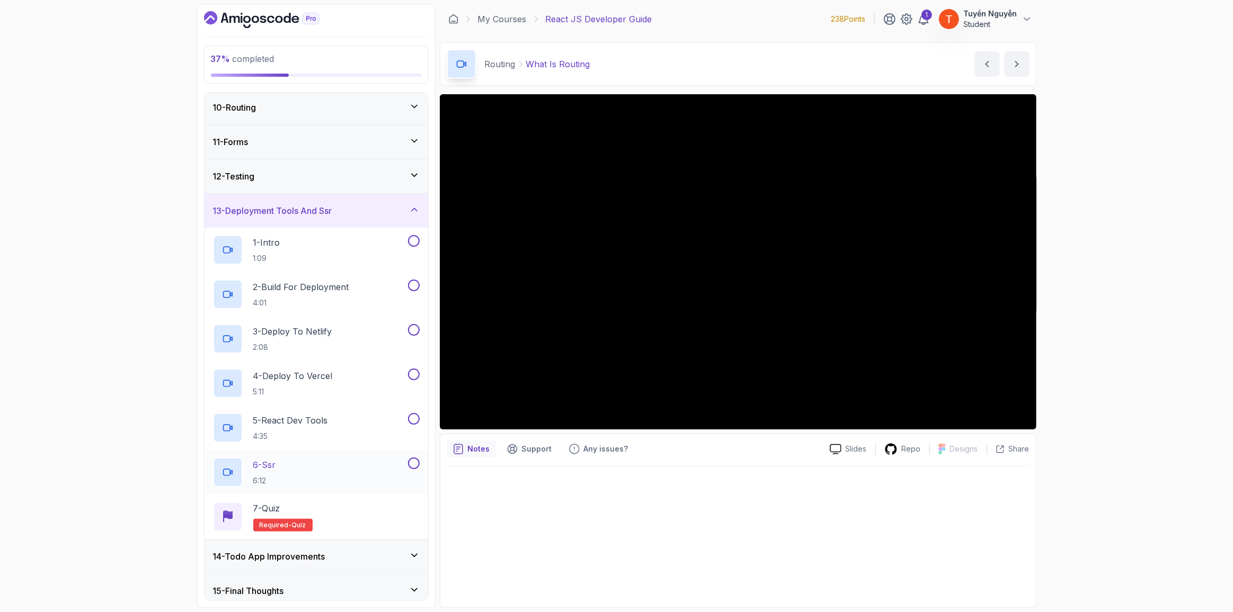
scroll to position [315, 0]
click at [298, 548] on h3 "14 - Todo App Improvements" at bounding box center [269, 554] width 112 height 13
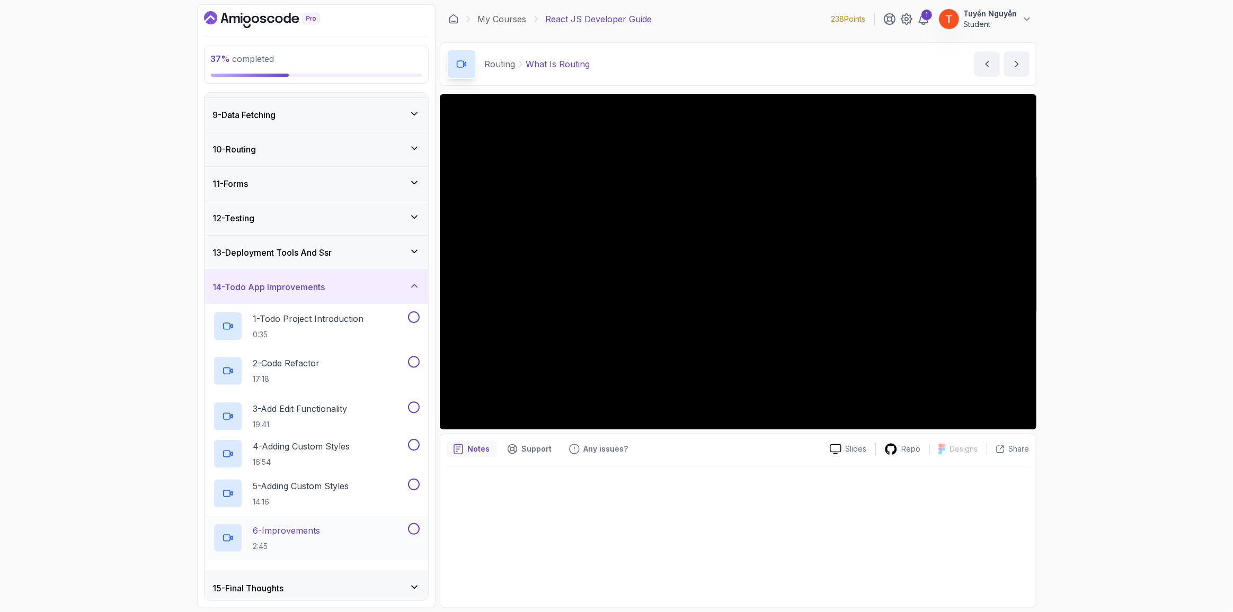
scroll to position [270, 0]
click at [331, 283] on div "14 - Todo App Improvements" at bounding box center [316, 287] width 207 height 13
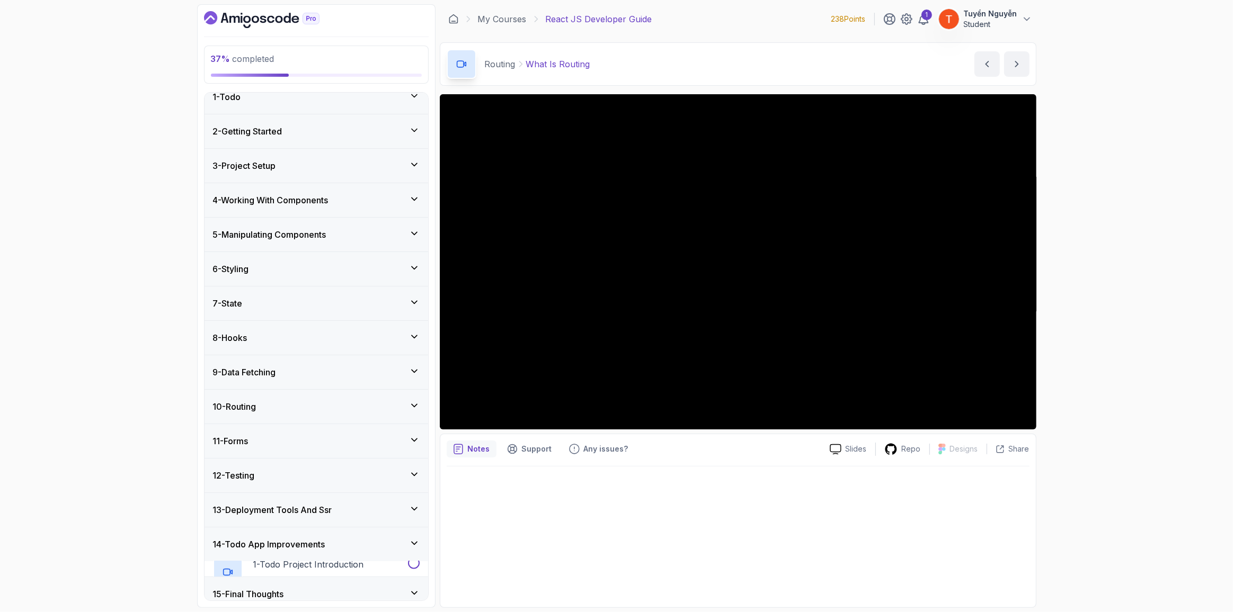
scroll to position [4, 0]
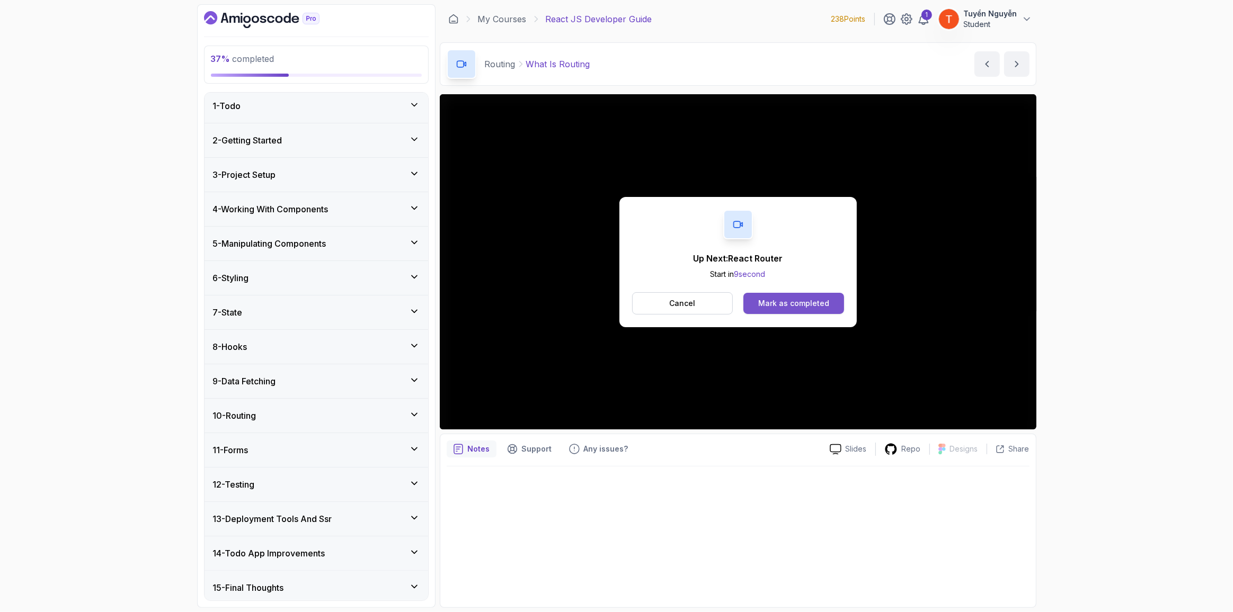
click at [780, 297] on button "Mark as completed" at bounding box center [793, 303] width 100 height 21
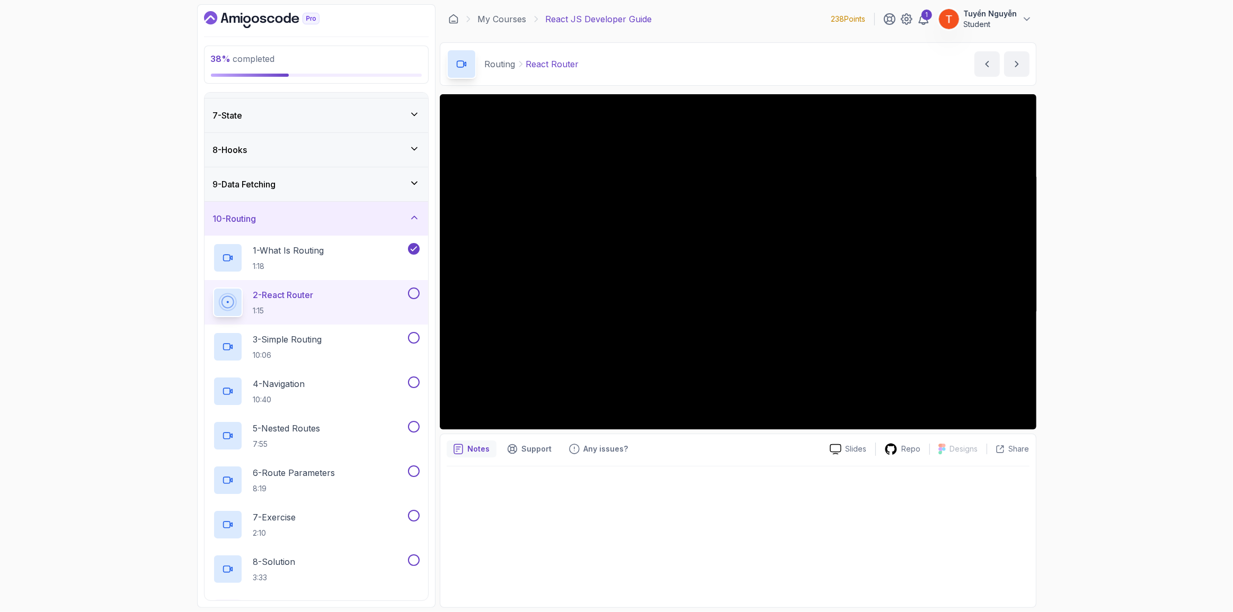
scroll to position [244, 0]
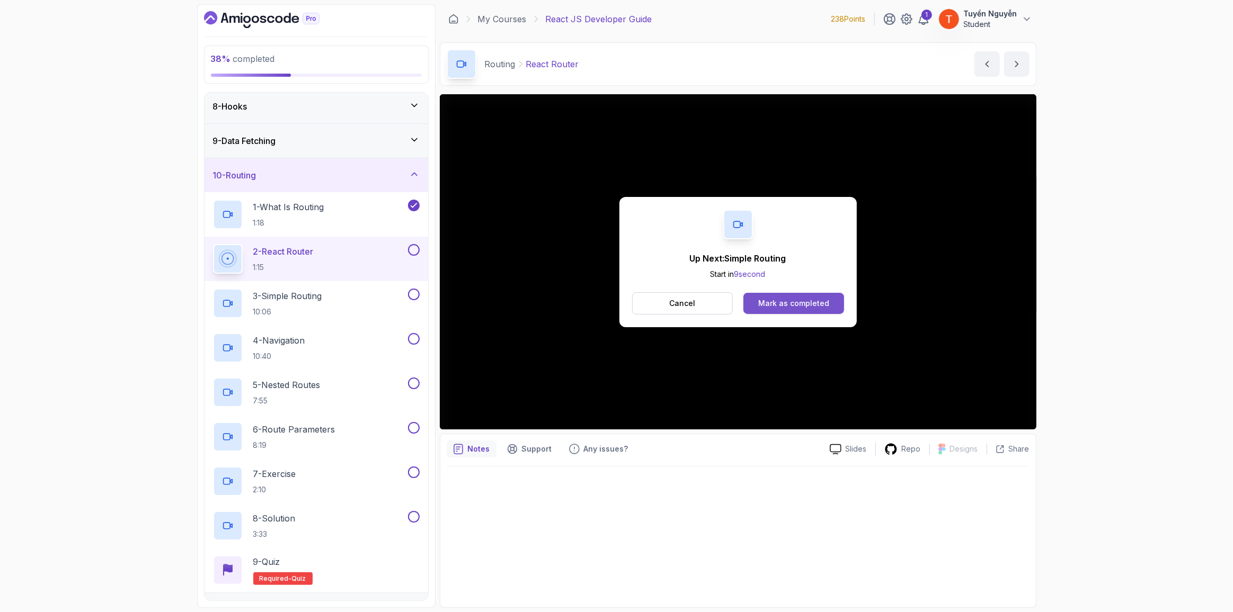
click at [818, 293] on button "Mark as completed" at bounding box center [793, 303] width 100 height 21
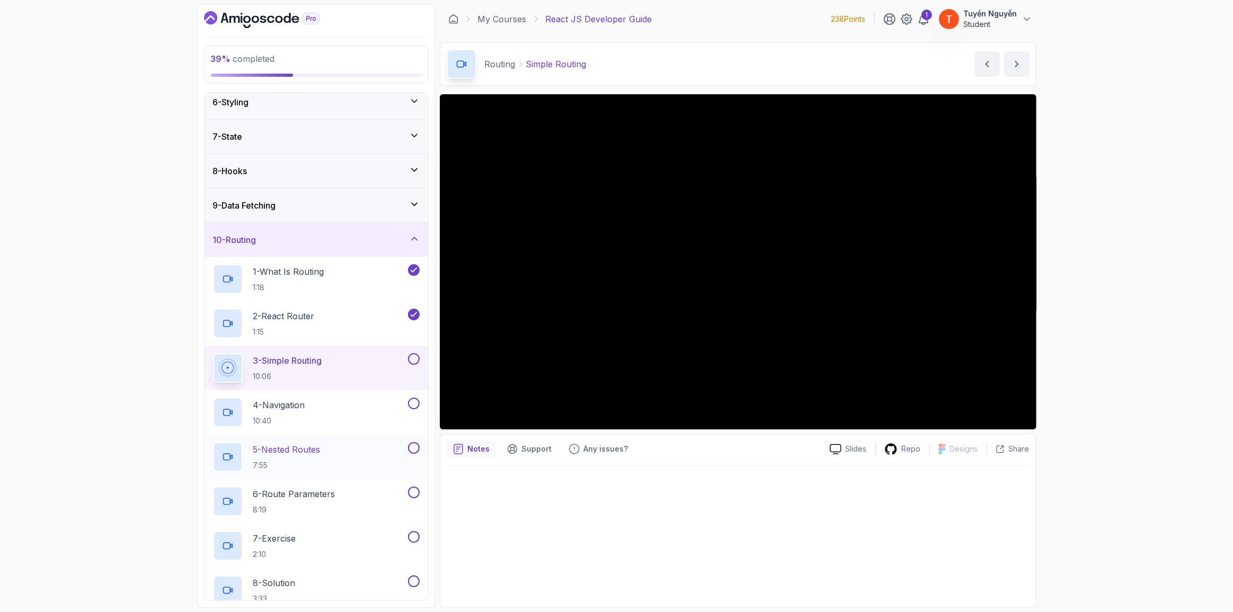
scroll to position [180, 0]
click at [294, 205] on div "9 - Data Fetching" at bounding box center [316, 205] width 207 height 13
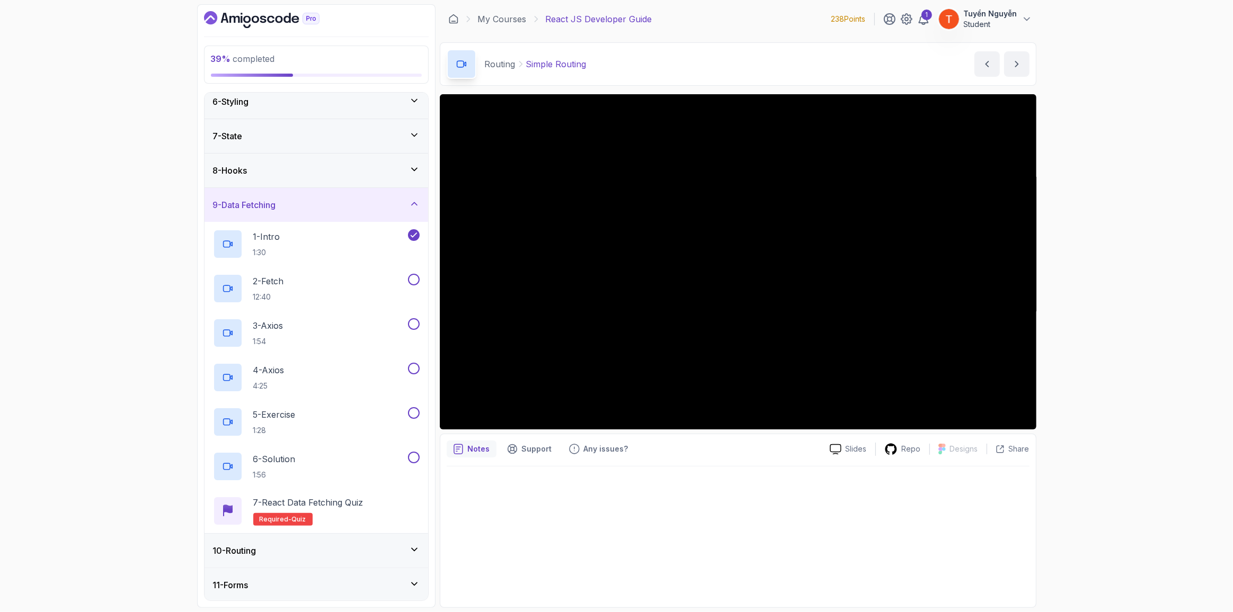
click at [294, 205] on div "9 - Data Fetching" at bounding box center [316, 205] width 207 height 13
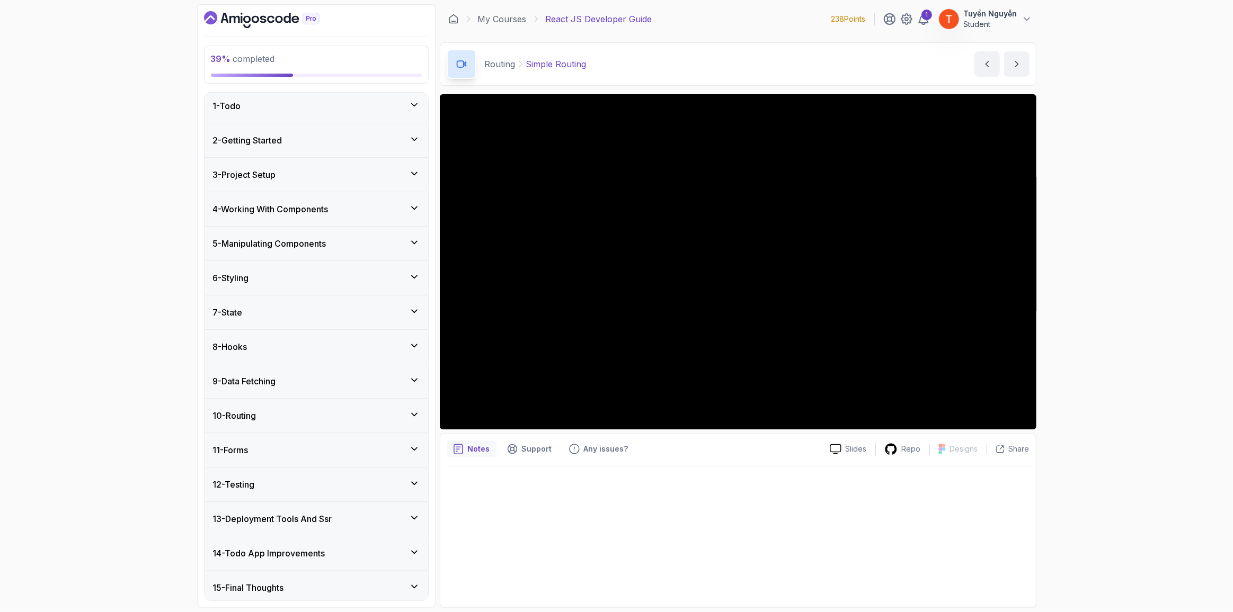
scroll to position [0, 0]
